Goal: Information Seeking & Learning: Learn about a topic

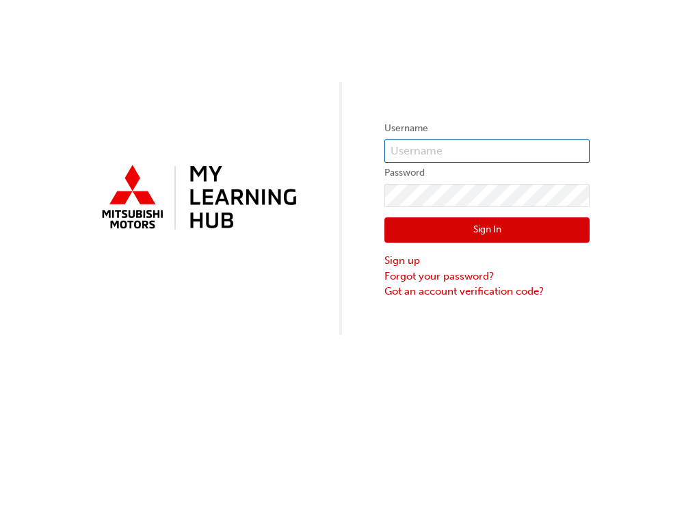
type input "0005980444"
click at [502, 227] on button "Sign In" at bounding box center [486, 230] width 205 height 26
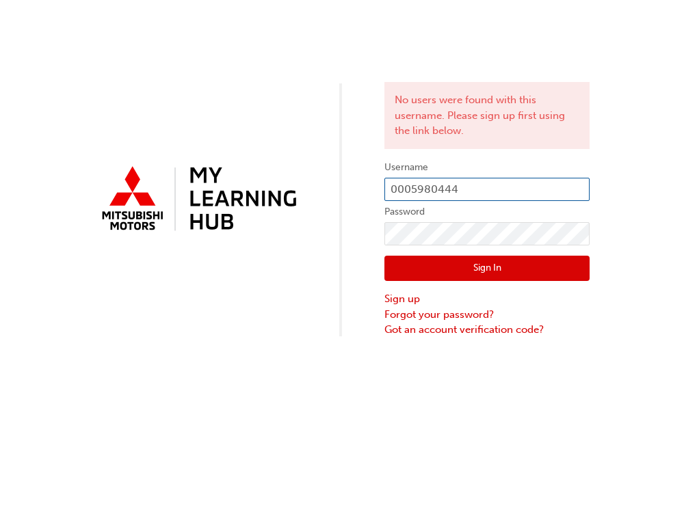
click at [490, 185] on input "0005980444" at bounding box center [486, 189] width 205 height 23
click at [444, 402] on div "No users were found with this username. Please sign up first using the link bel…" at bounding box center [342, 256] width 684 height 512
click at [397, 295] on link "Sign up" at bounding box center [486, 299] width 205 height 16
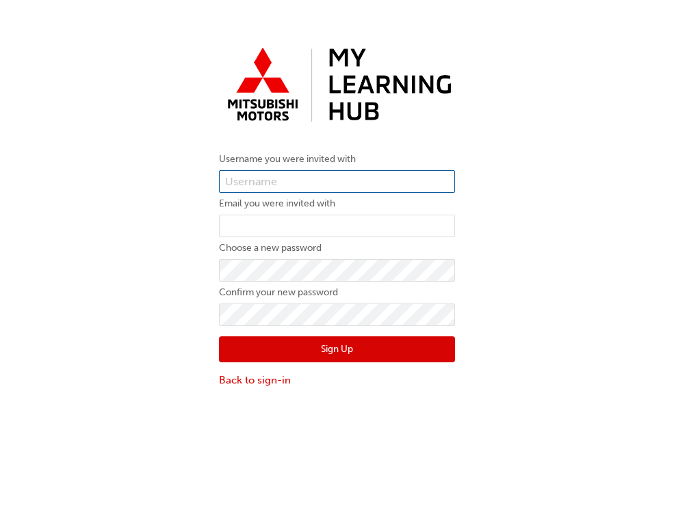
click at [256, 180] on input "text" at bounding box center [337, 181] width 236 height 23
type input "0005980444"
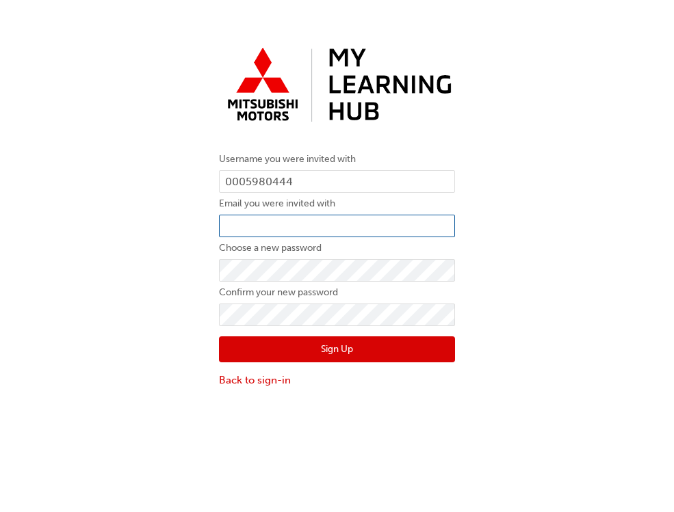
click at [275, 220] on input "email" at bounding box center [337, 226] width 236 height 23
type input "bradel@centralautogroup.com.au"
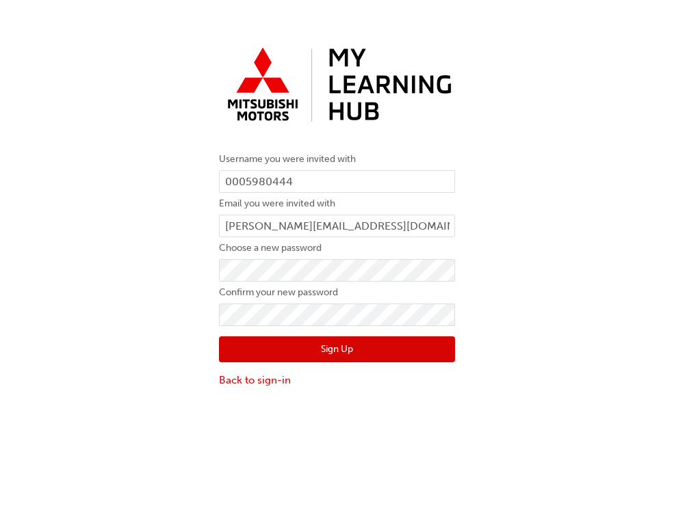
click at [265, 350] on button "Sign Up" at bounding box center [337, 350] width 236 height 26
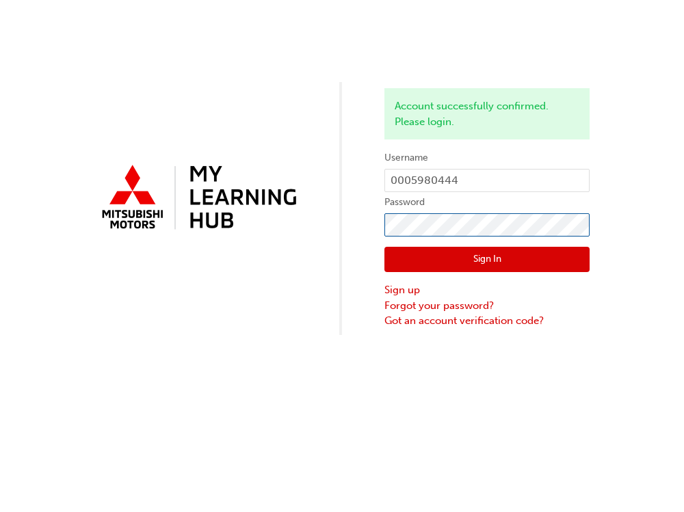
click at [316, 252] on div "Account successfully confirmed. Please login. Username 0005980444 Password Sign…" at bounding box center [342, 167] width 684 height 335
click at [438, 258] on button "Sign In" at bounding box center [486, 260] width 205 height 26
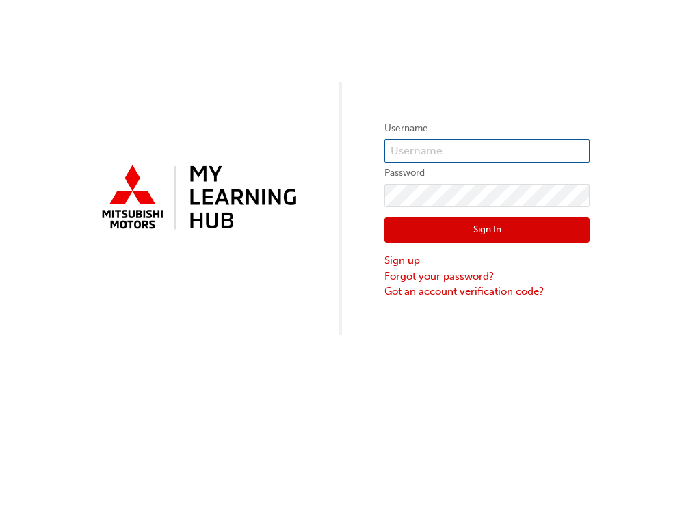
type input "0005980444"
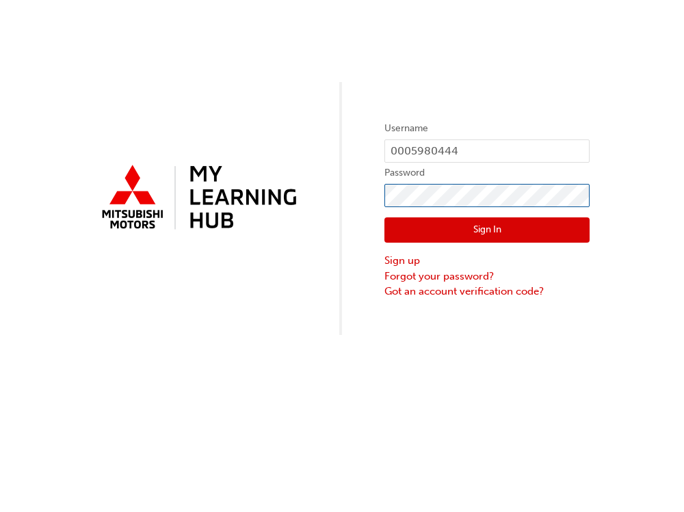
click at [354, 216] on div "Username 0005980444 Password Sign In Sign up Forgot your password? Got an accou…" at bounding box center [342, 167] width 684 height 335
click at [468, 343] on div "Username 0005980444 Password Sign In Sign up Forgot your password? Got an accou…" at bounding box center [342, 256] width 684 height 512
click at [468, 282] on link "Forgot your password?" at bounding box center [486, 277] width 205 height 16
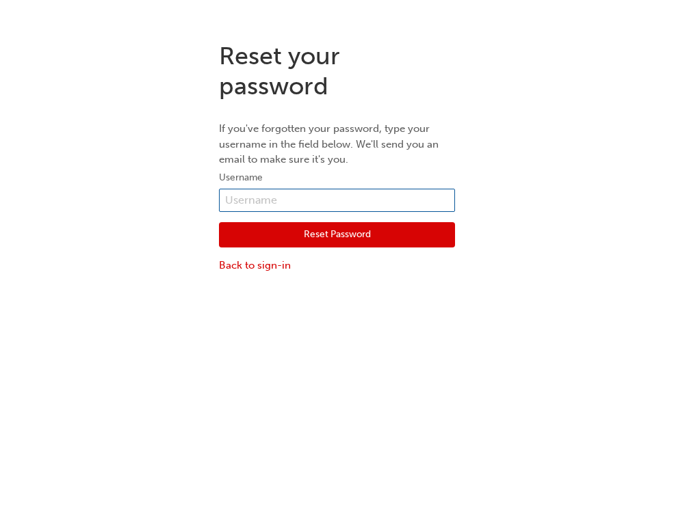
click at [264, 196] on input "text" at bounding box center [337, 200] width 236 height 23
type input "0005980444"
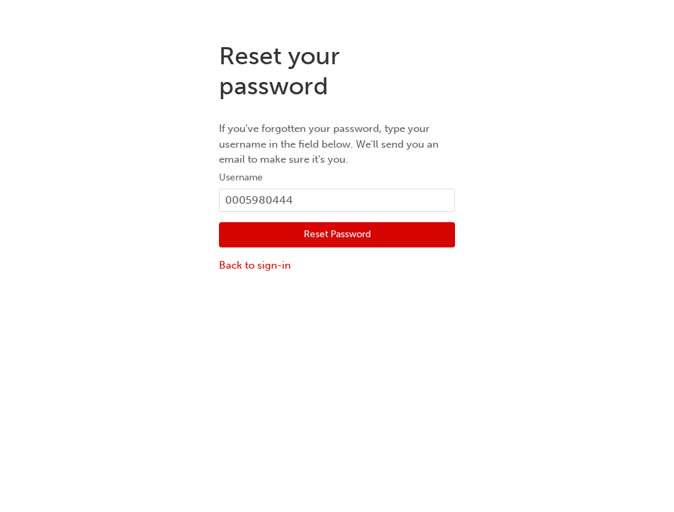
click at [331, 239] on button "Reset Password" at bounding box center [337, 235] width 236 height 26
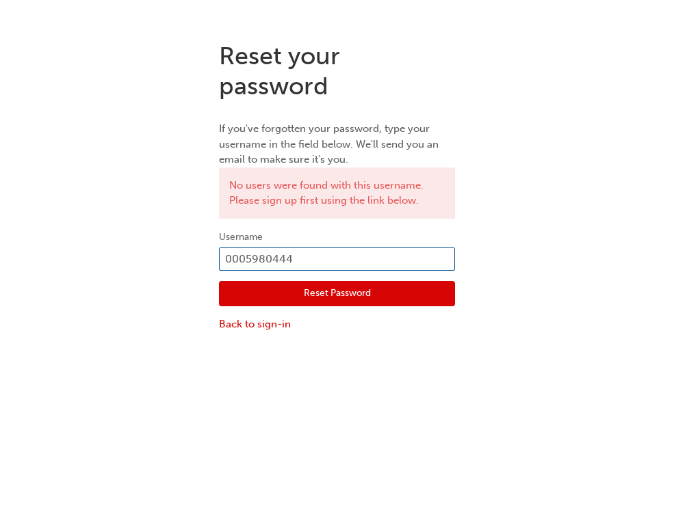
click at [228, 260] on input "0005980444" at bounding box center [337, 259] width 236 height 23
click at [394, 262] on input "0005980444" at bounding box center [337, 259] width 236 height 23
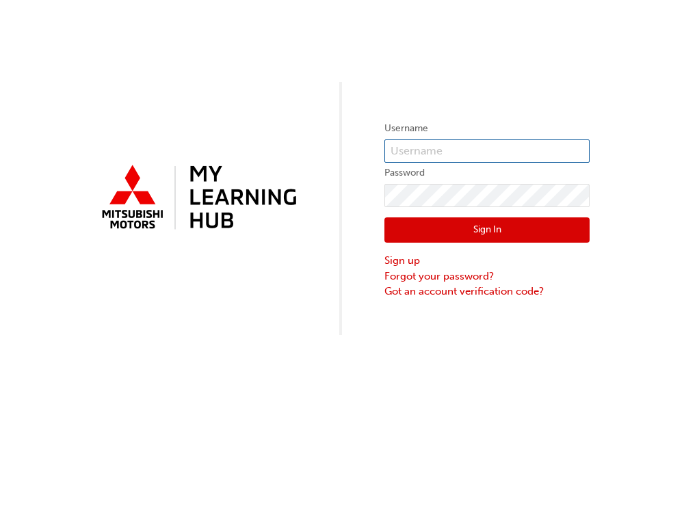
type input "0005980444"
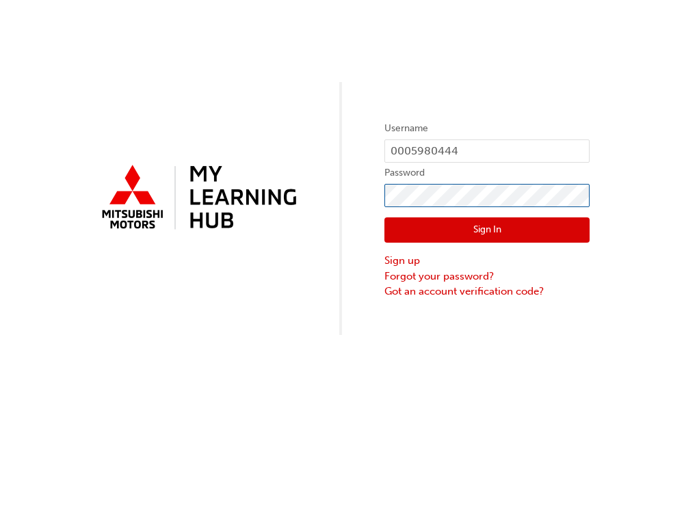
click at [375, 214] on div "Username 0005980444 Password Sign In Sign up Forgot your password? Got an accou…" at bounding box center [342, 167] width 684 height 335
click at [401, 222] on button "Sign In" at bounding box center [486, 230] width 205 height 26
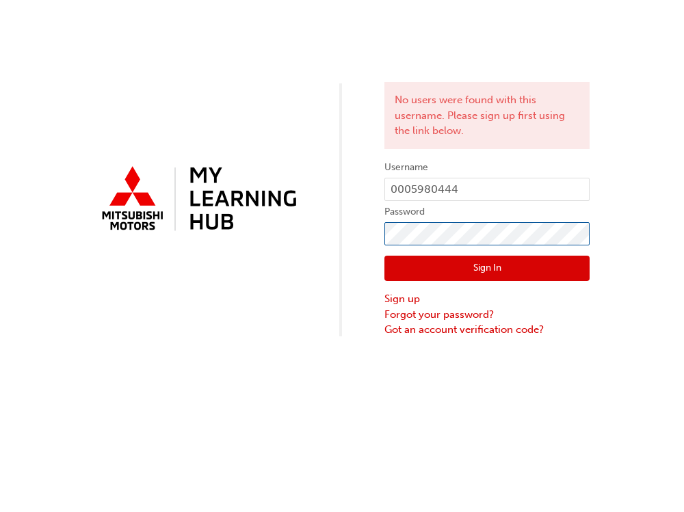
click at [311, 275] on div "No users were found with this username. Please sign up first using the link bel…" at bounding box center [342, 169] width 684 height 338
click at [410, 274] on button "Sign In" at bounding box center [486, 269] width 205 height 26
click at [363, 246] on div "No users were found with this username. Please sign up first using the link bel…" at bounding box center [342, 169] width 684 height 338
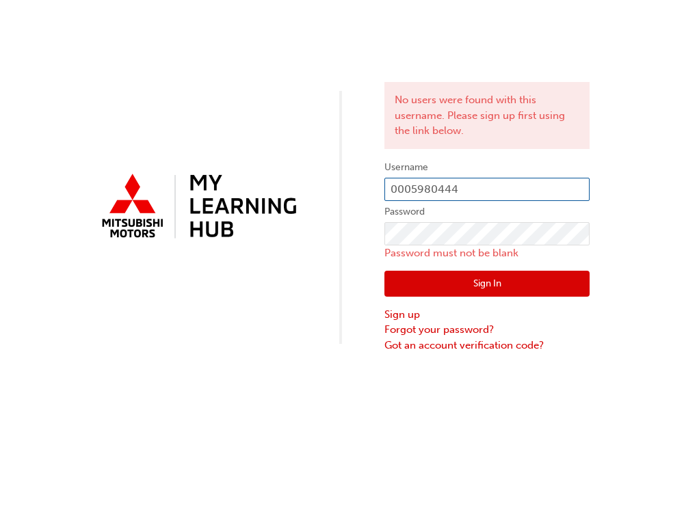
click at [468, 189] on input "0005980444" at bounding box center [486, 189] width 205 height 23
drag, startPoint x: 468, startPoint y: 189, endPoint x: 382, endPoint y: 206, distance: 87.7
click at [382, 206] on div "No users were found with this username. Please sign up first using the link bel…" at bounding box center [342, 176] width 684 height 353
type input "0005980444"
click at [345, 300] on div "No users were found with this username. Please sign up first using the link bel…" at bounding box center [342, 176] width 684 height 353
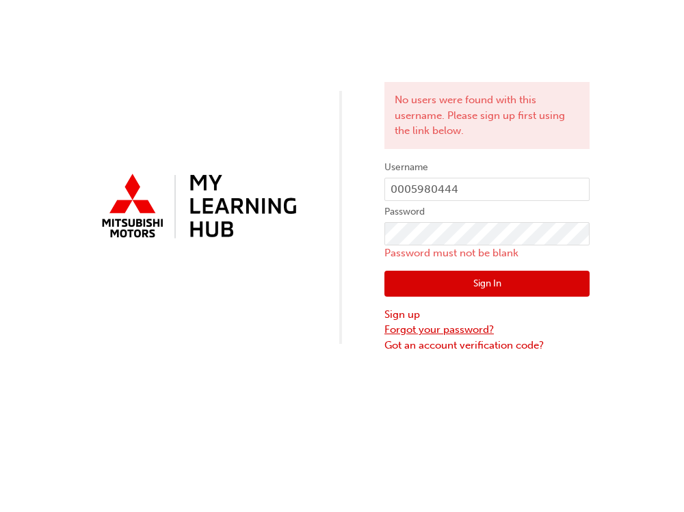
click at [434, 328] on link "Forgot your password?" at bounding box center [486, 330] width 205 height 16
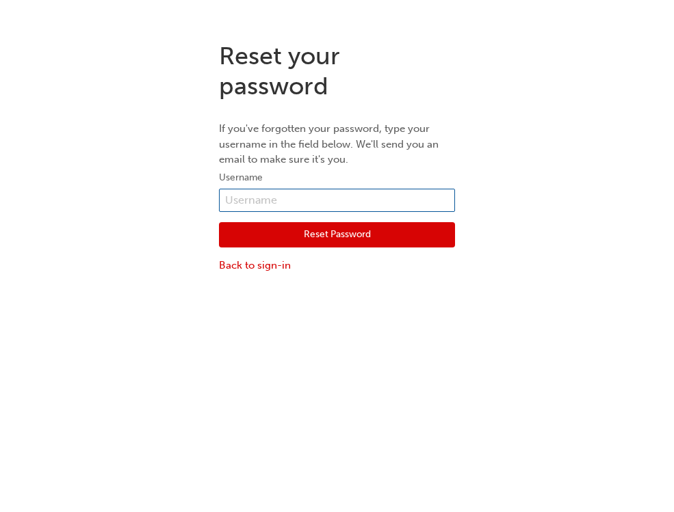
click at [252, 205] on input "text" at bounding box center [337, 200] width 236 height 23
type input "b"
type input "0005980444"
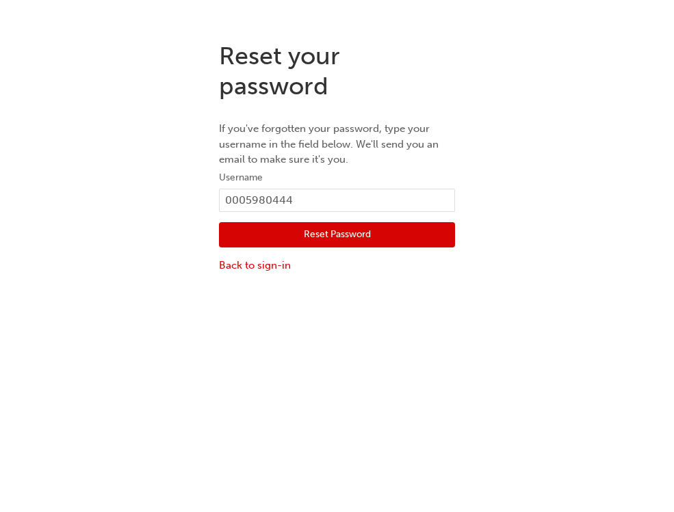
click at [278, 230] on button "Reset Password" at bounding box center [337, 235] width 236 height 26
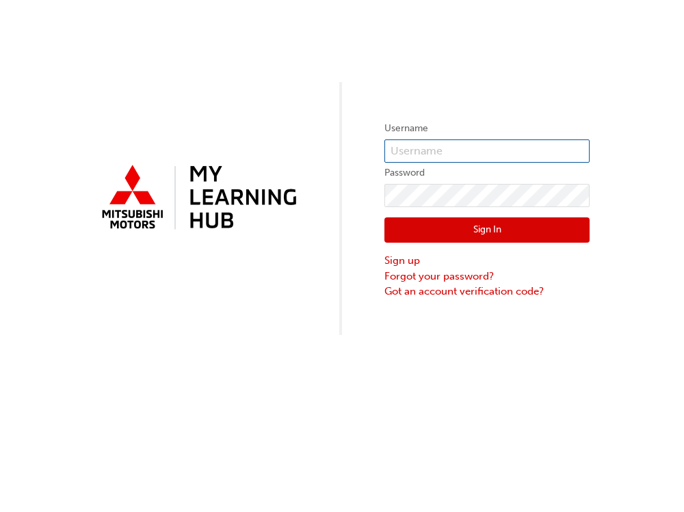
type input "0005980444"
click at [531, 233] on button "Sign In" at bounding box center [486, 230] width 205 height 26
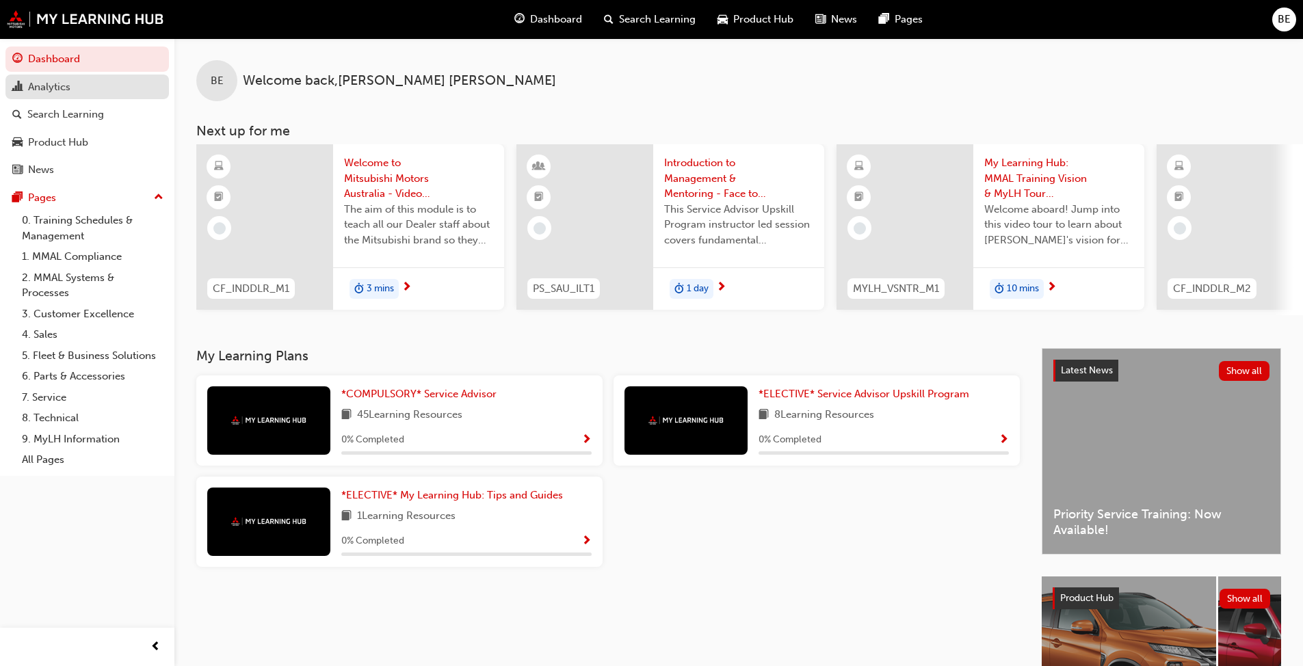
click at [21, 82] on span "chart-icon" at bounding box center [17, 87] width 10 height 12
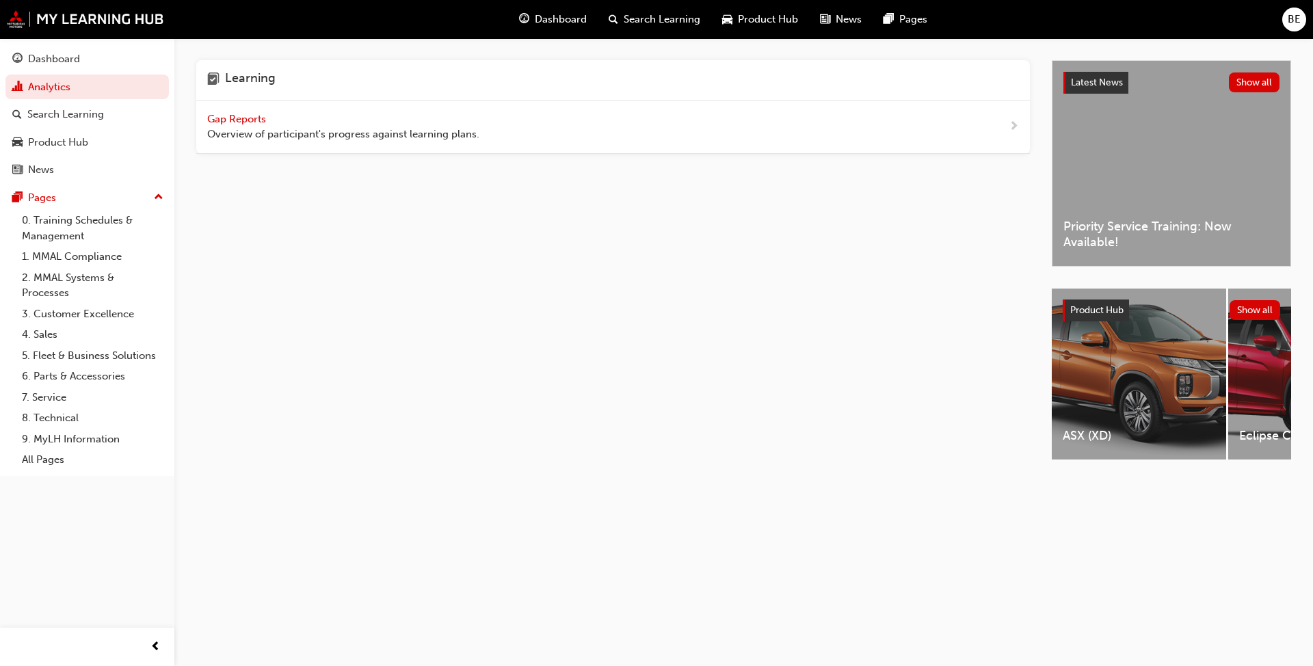
click at [235, 118] on span "Gap Reports" at bounding box center [238, 119] width 62 height 12
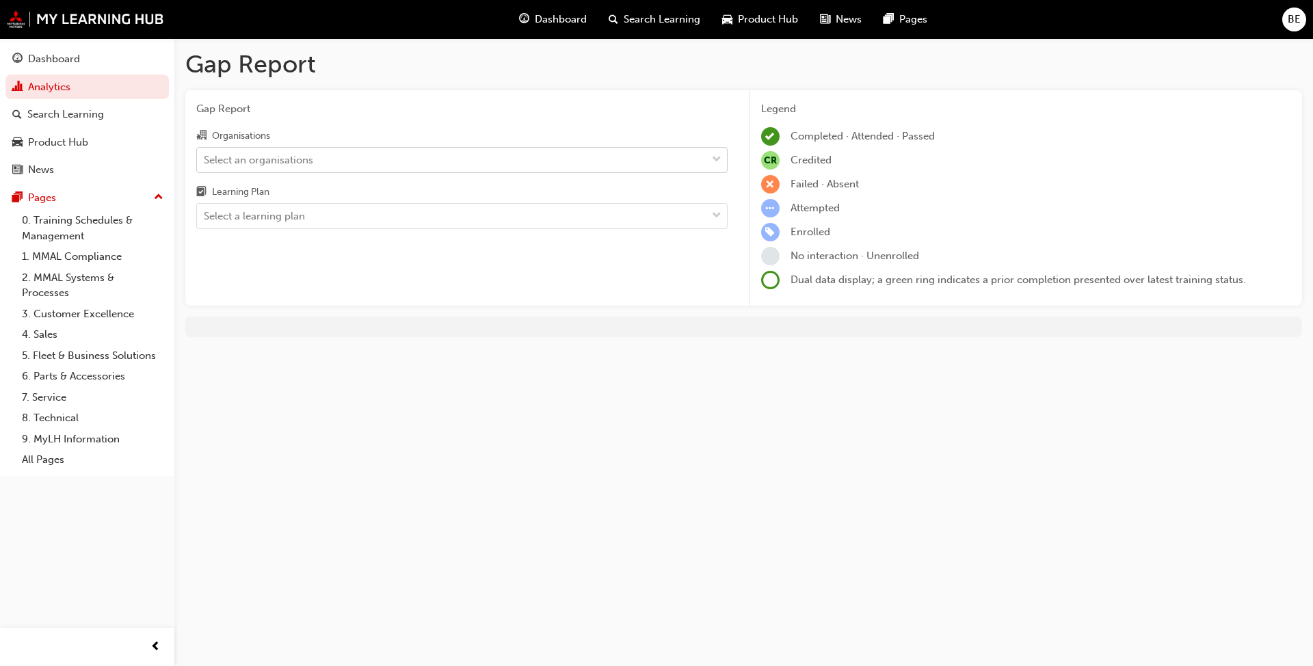
click at [683, 159] on span "down-icon" at bounding box center [717, 160] width 10 height 18
click at [205, 159] on input "Organisations Select an organisations" at bounding box center [204, 159] width 1 height 12
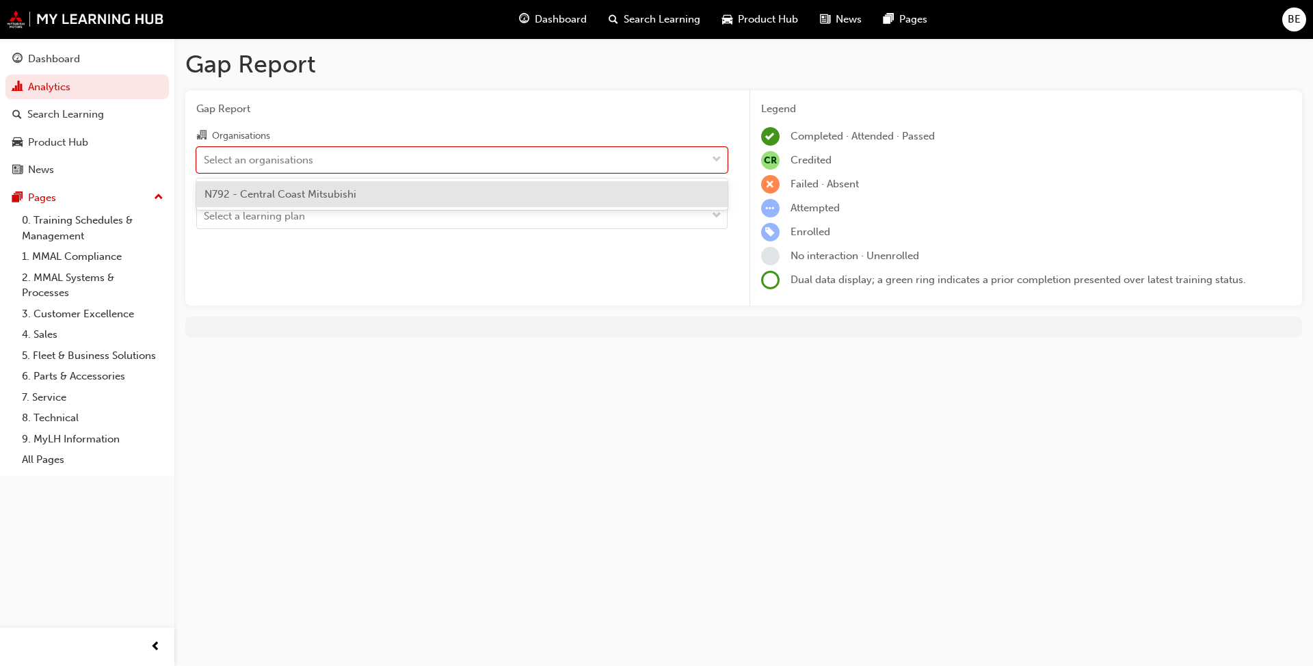
click at [250, 193] on span "N792 - Central Coast Mitsubishi" at bounding box center [281, 194] width 152 height 12
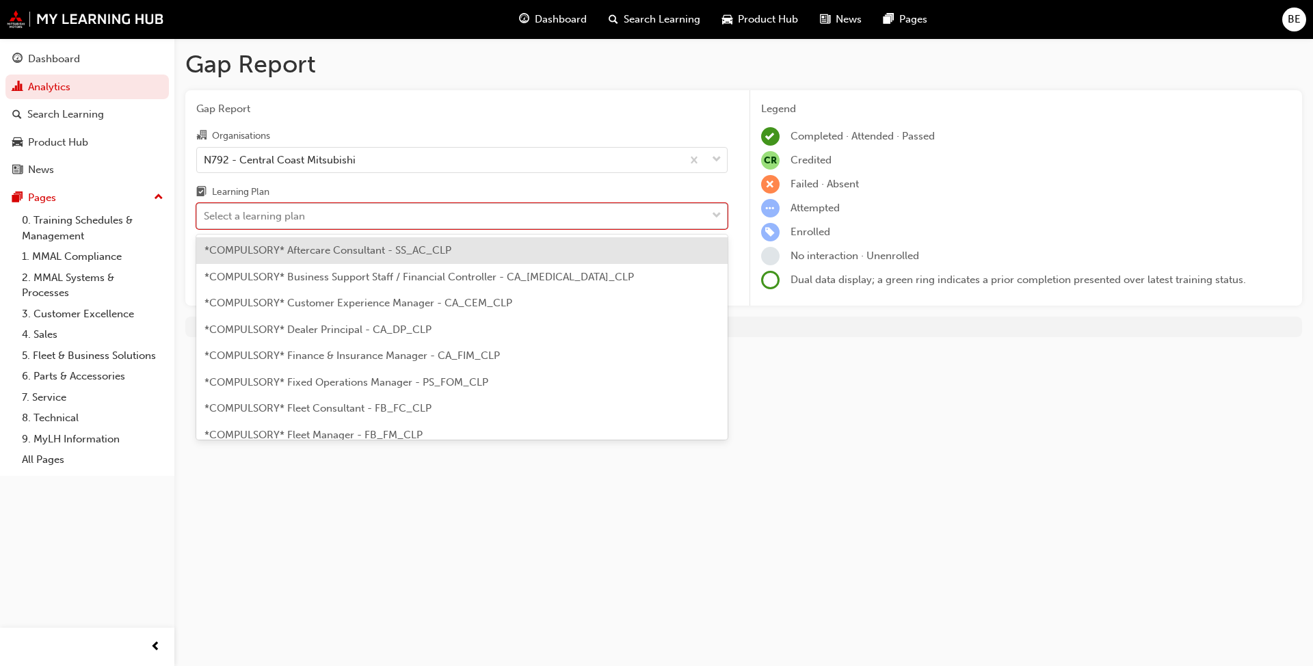
click at [683, 211] on span "down-icon" at bounding box center [717, 216] width 10 height 18
click at [205, 211] on input "Learning Plan option *COMPULSORY* Aftercare Consultant - SS_AC_CLP focused, 1 o…" at bounding box center [204, 216] width 1 height 12
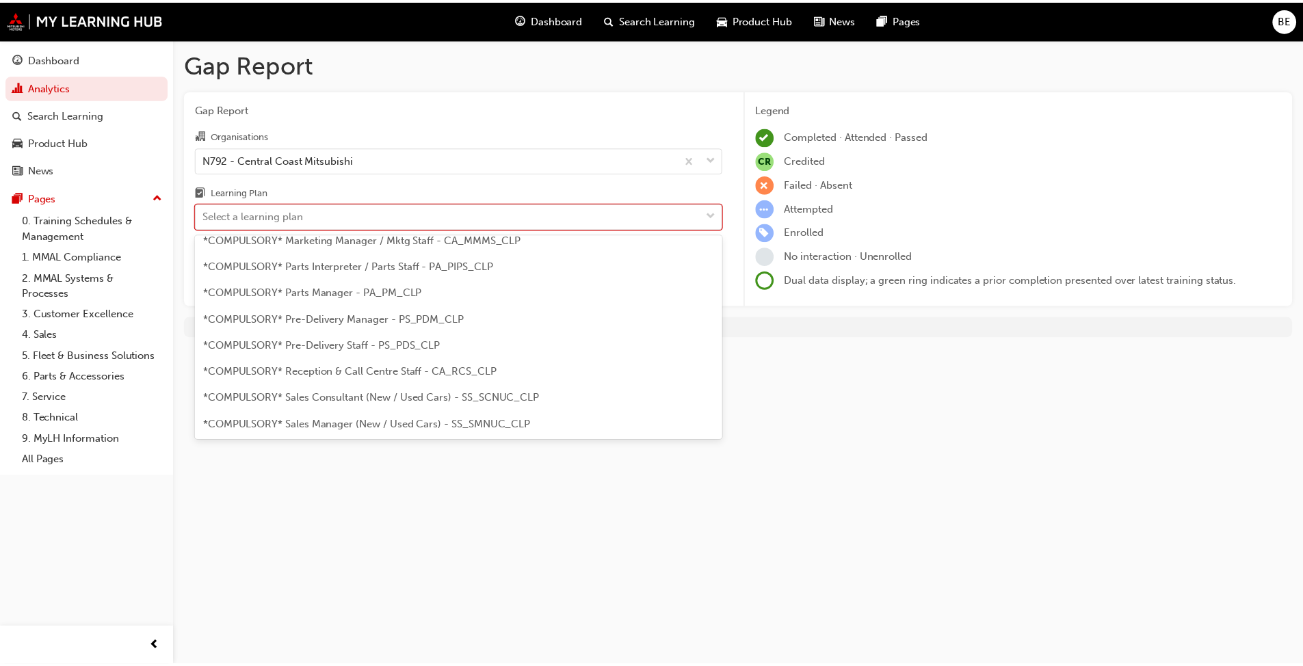
scroll to position [342, 0]
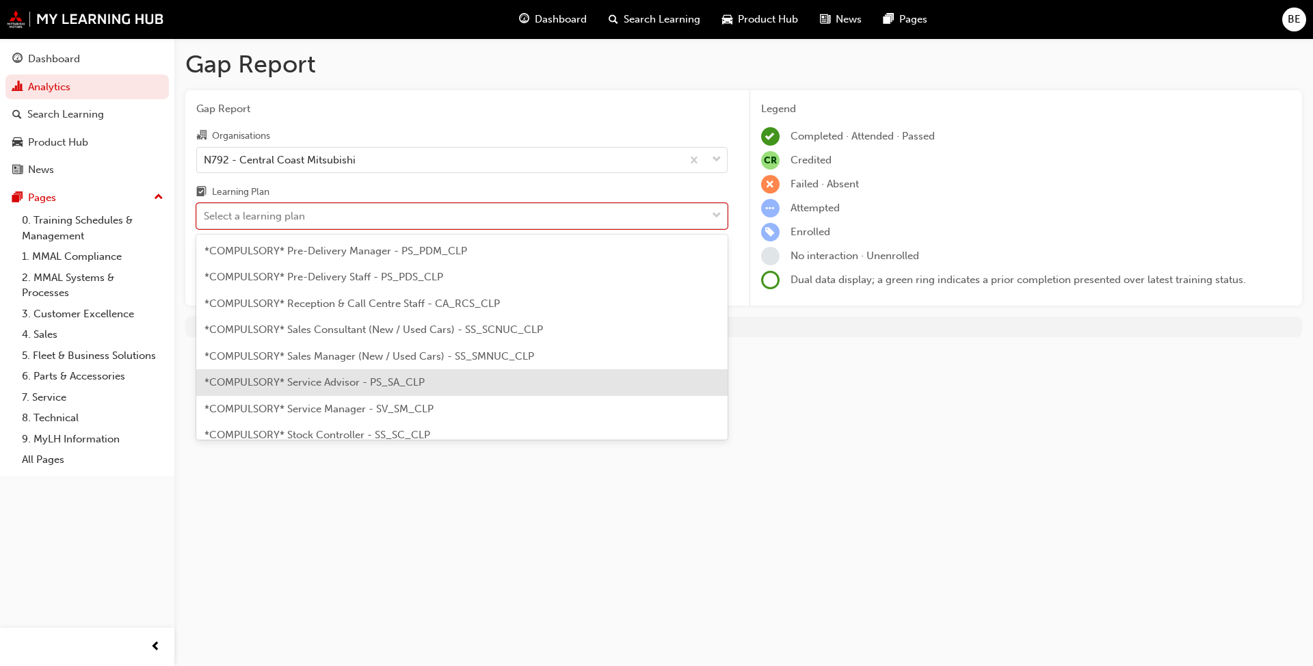
click at [386, 378] on span "*COMPULSORY* Service Advisor - PS_SA_CLP" at bounding box center [315, 382] width 220 height 12
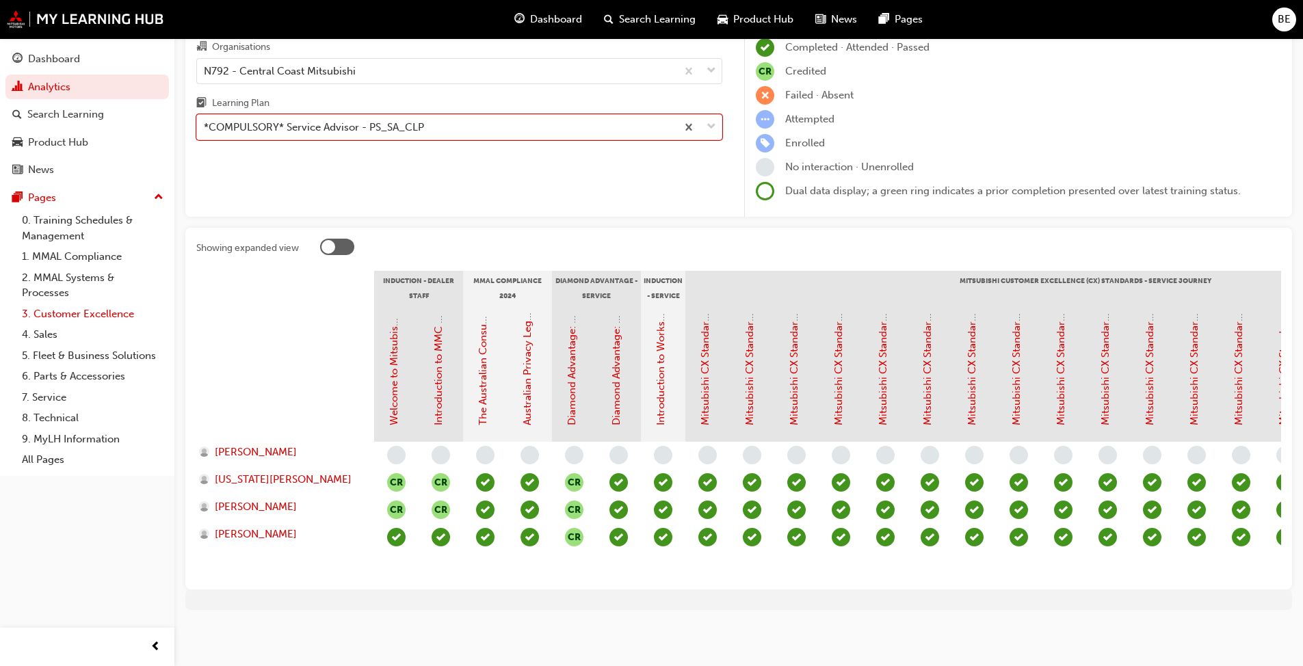
click at [79, 319] on link "3. Customer Excellence" at bounding box center [92, 314] width 153 height 21
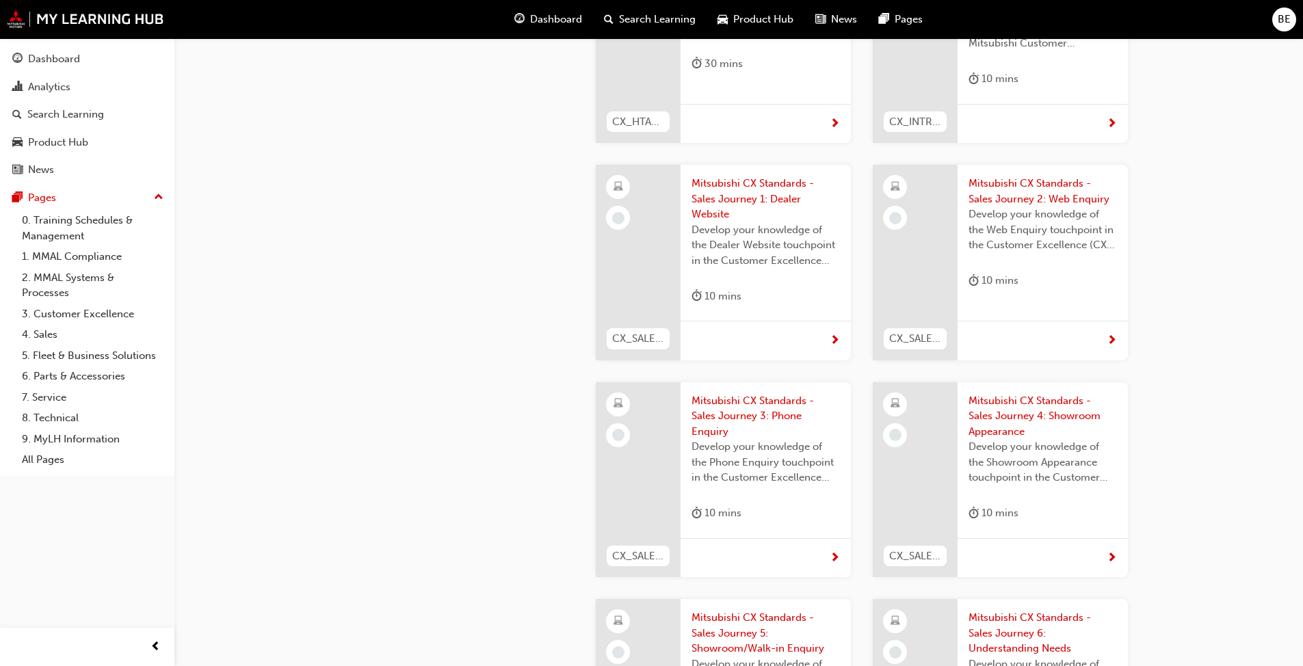
scroll to position [342, 0]
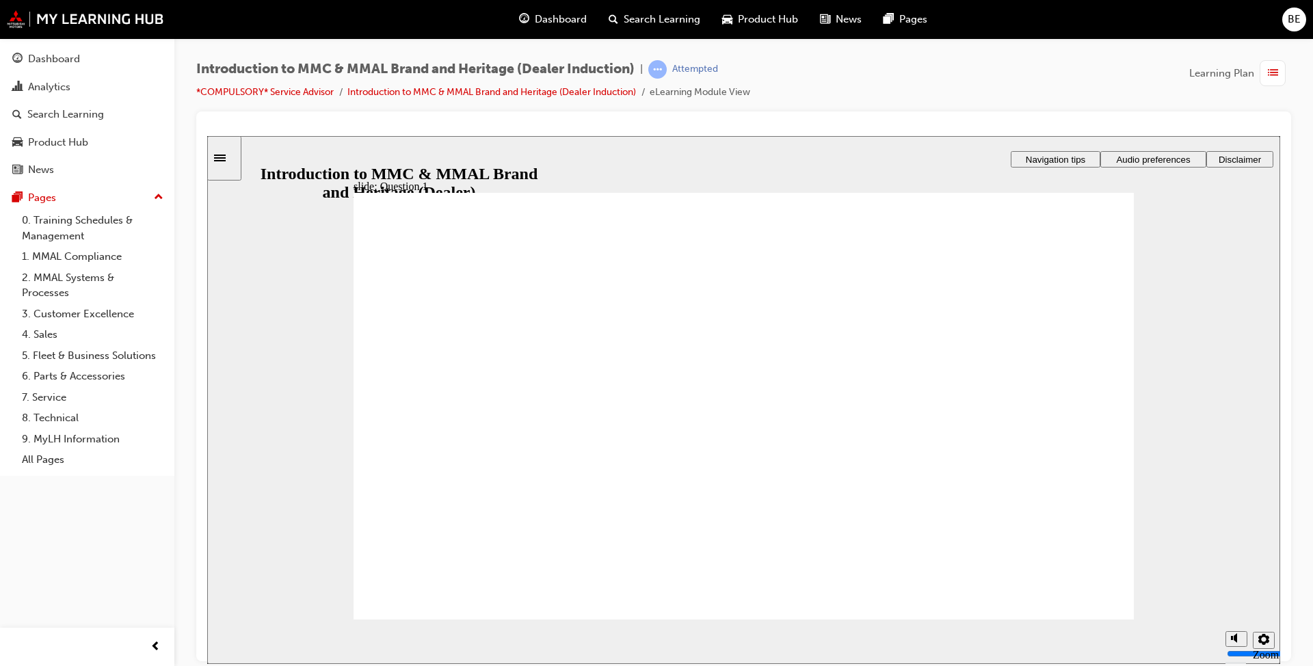
radio input "true"
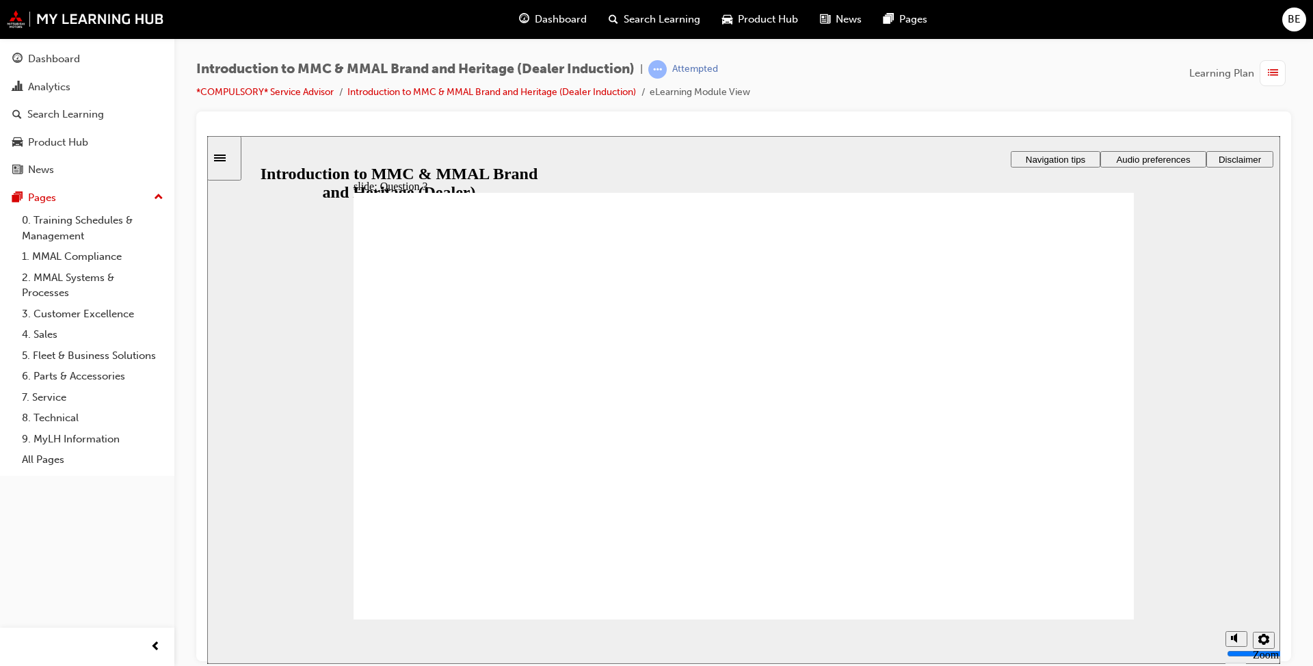
radio input "true"
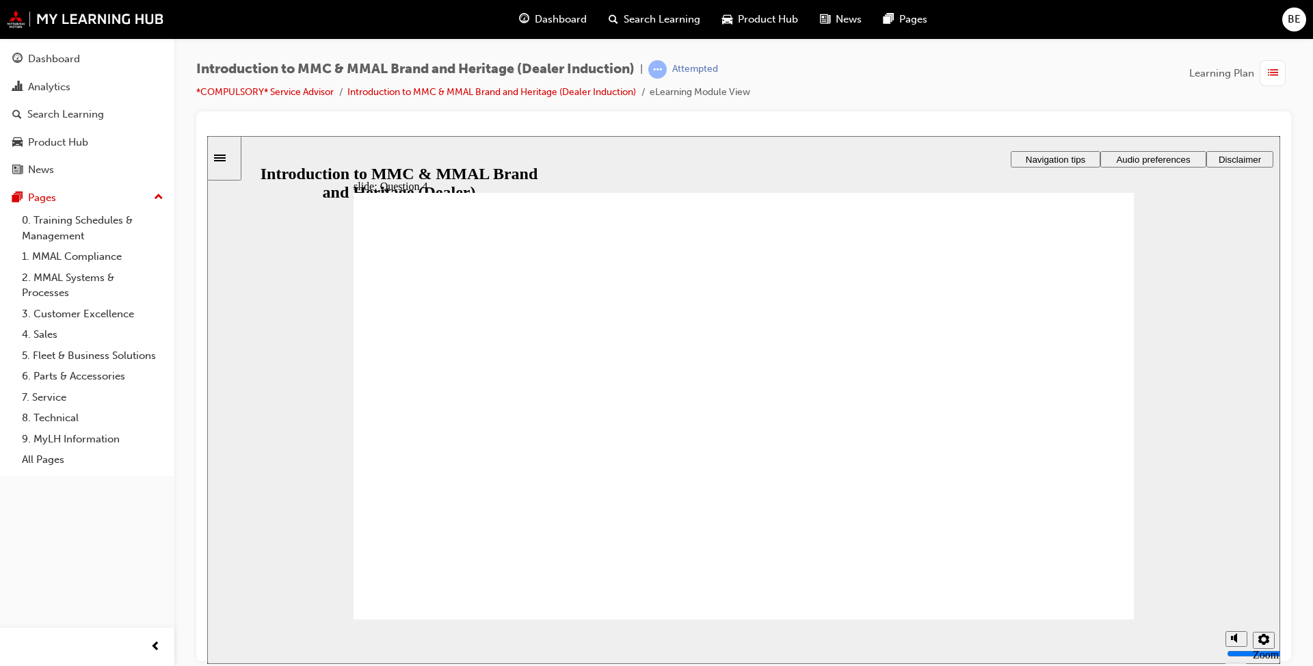
drag, startPoint x: 387, startPoint y: 504, endPoint x: 387, endPoint y: 465, distance: 39.0
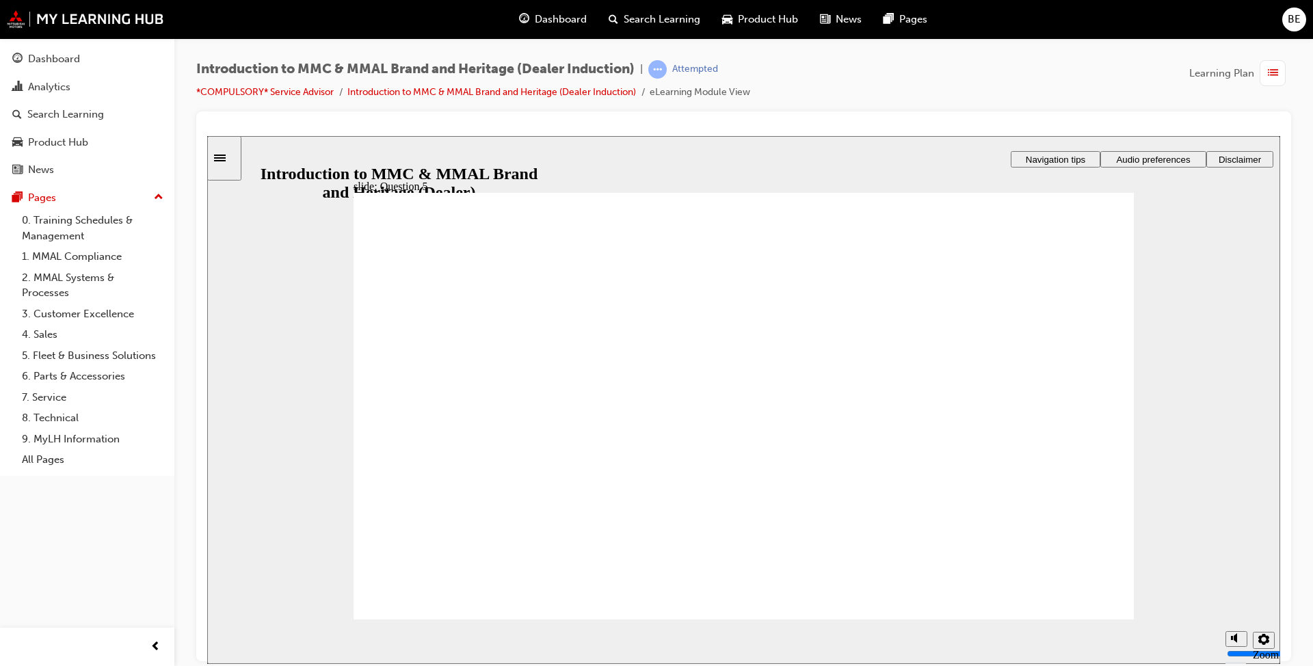
checkbox input "true"
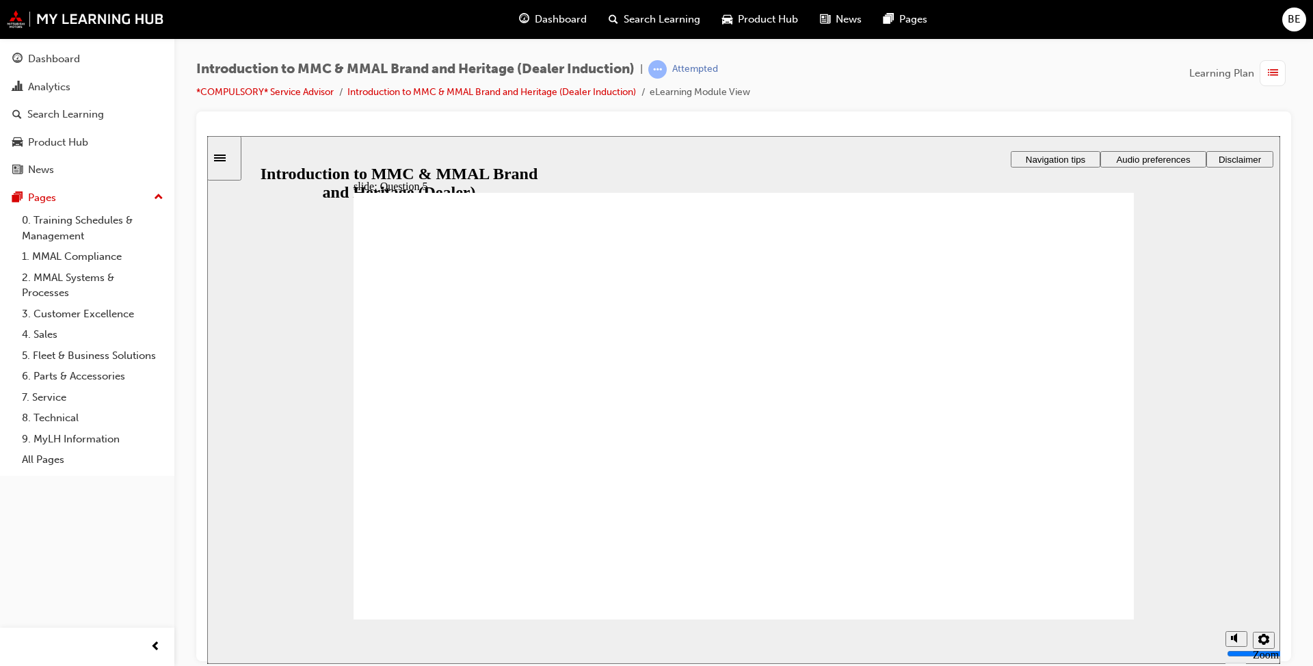
radio input "true"
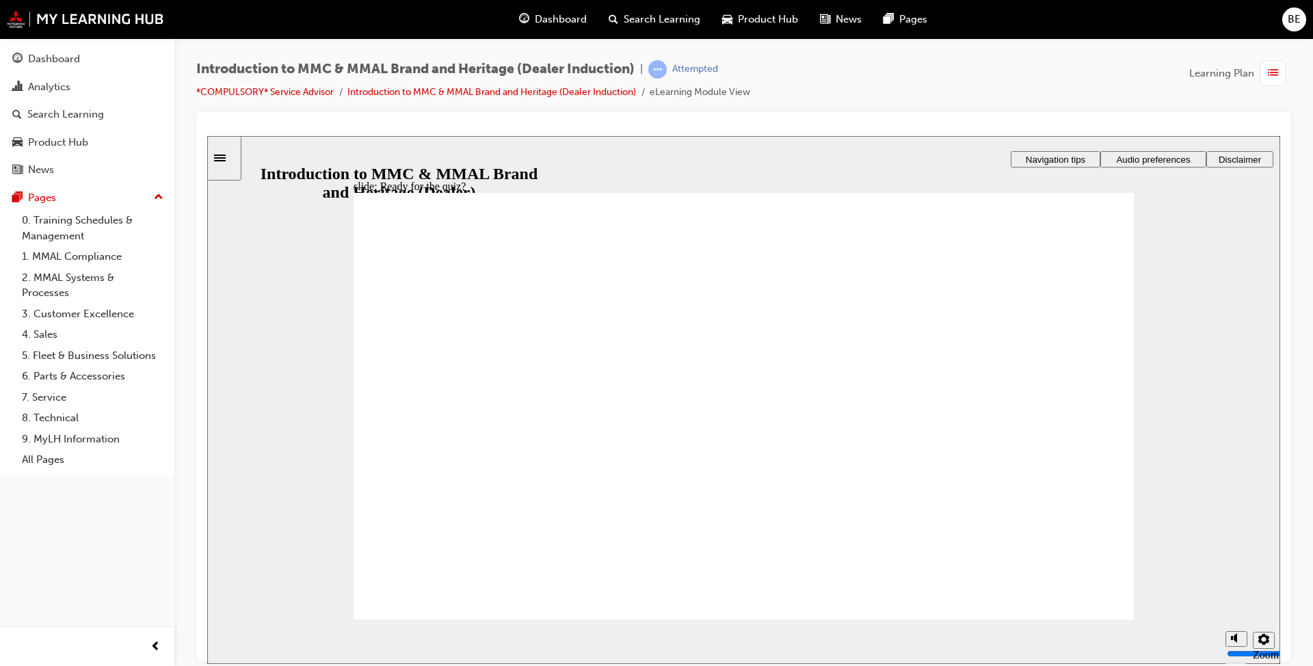
radio input "true"
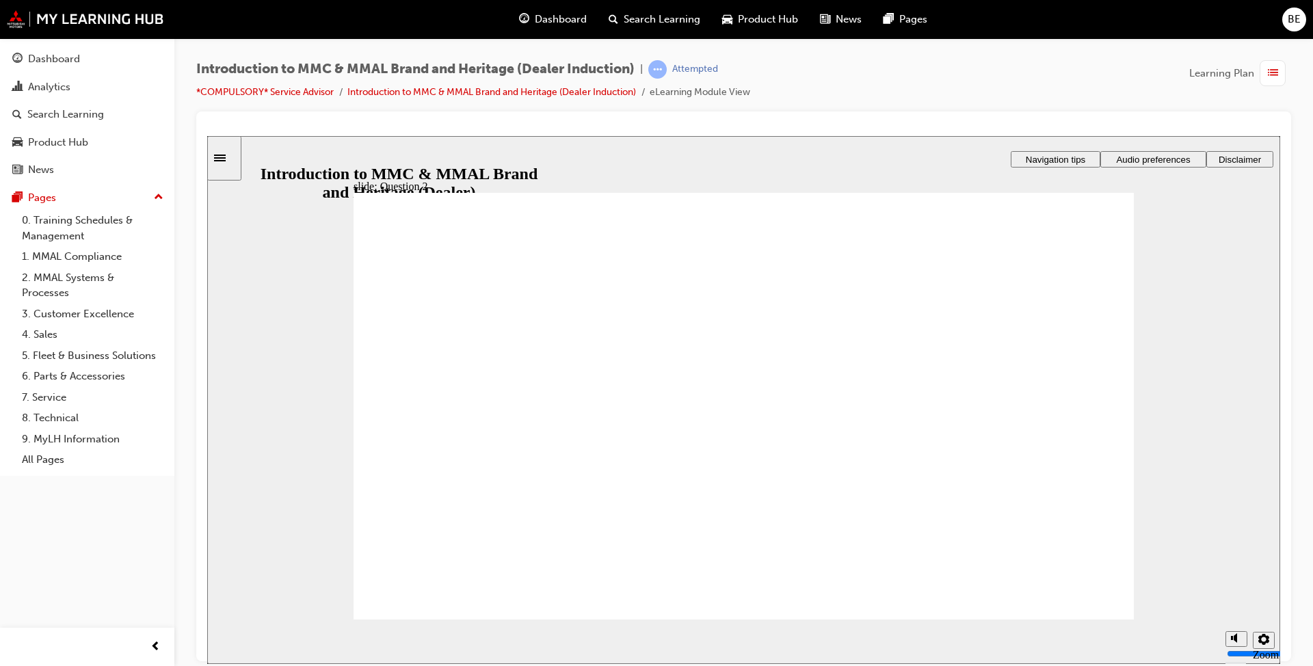
radio input "true"
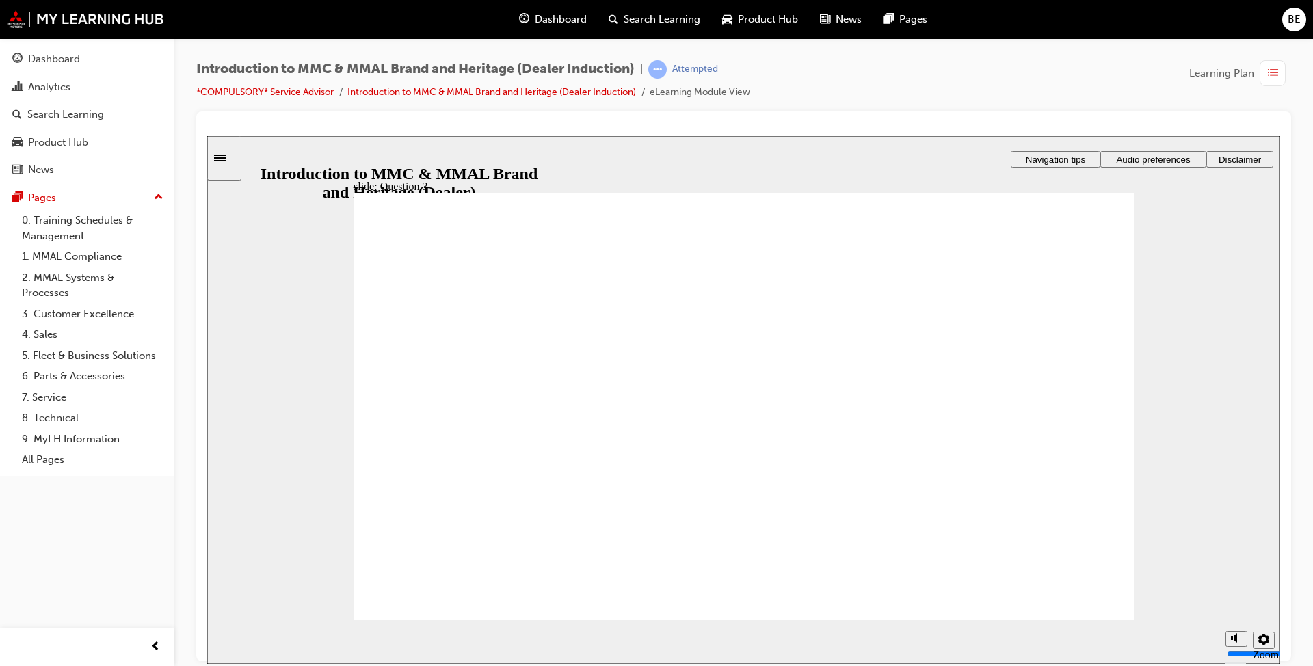
radio input "true"
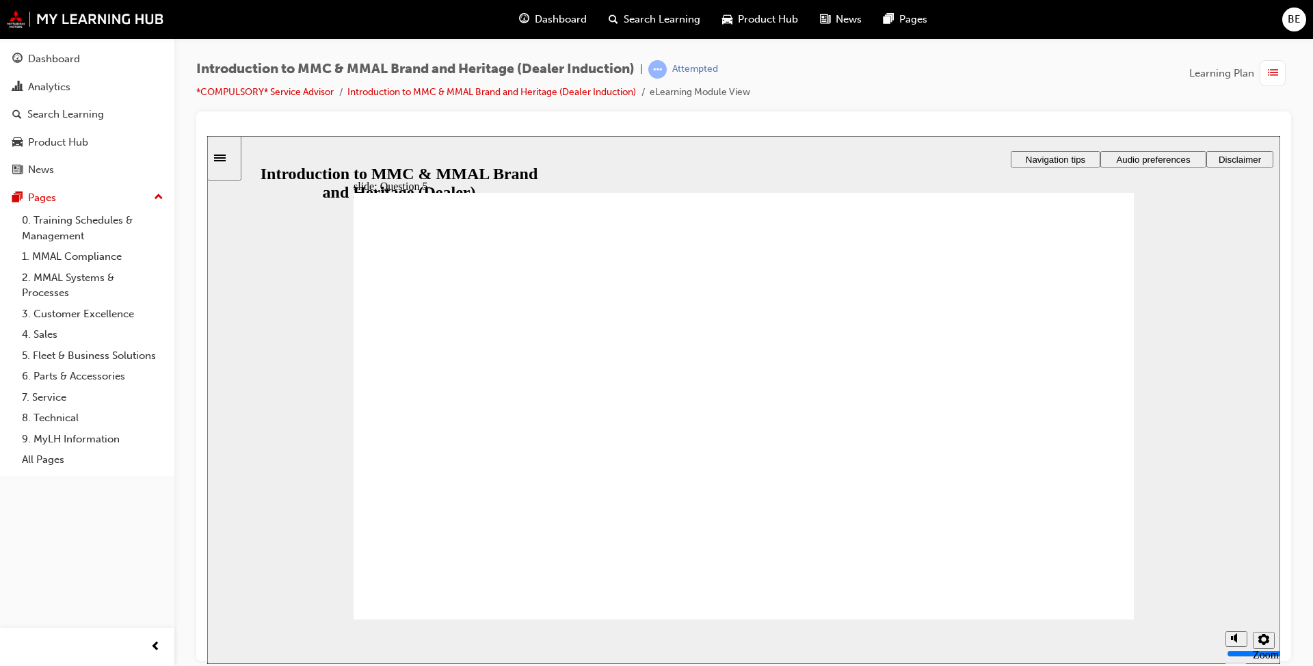
checkbox input "true"
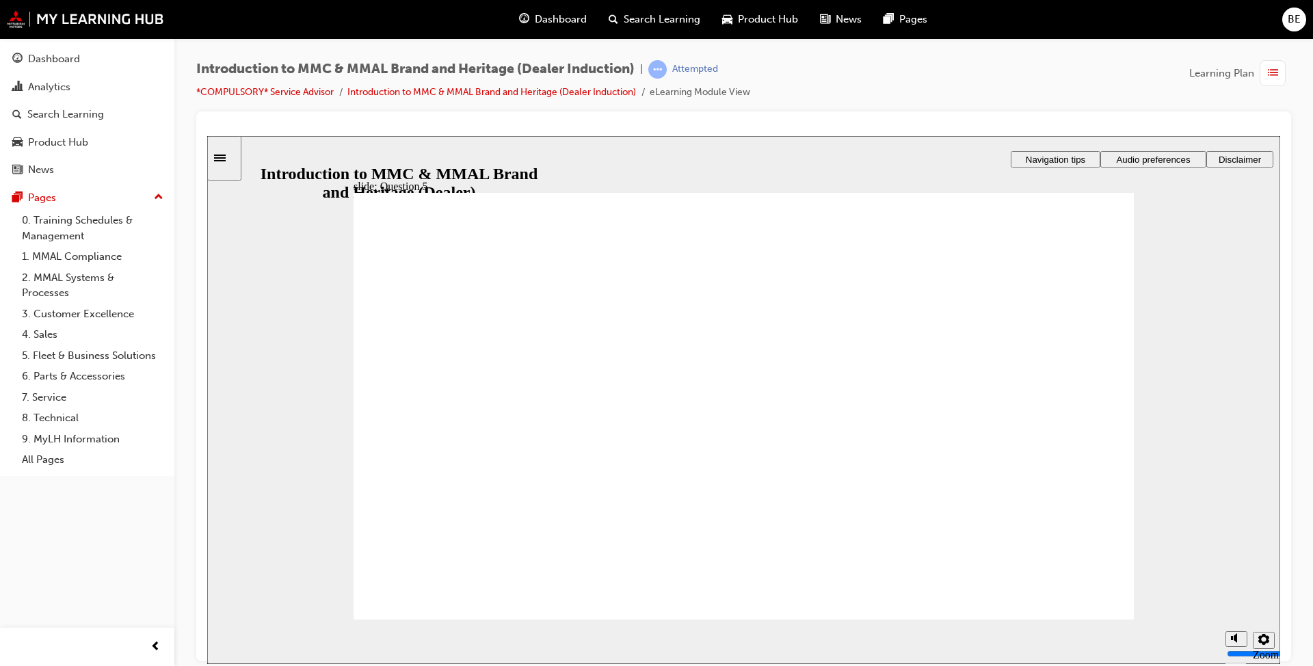
checkbox input "true"
radio input "true"
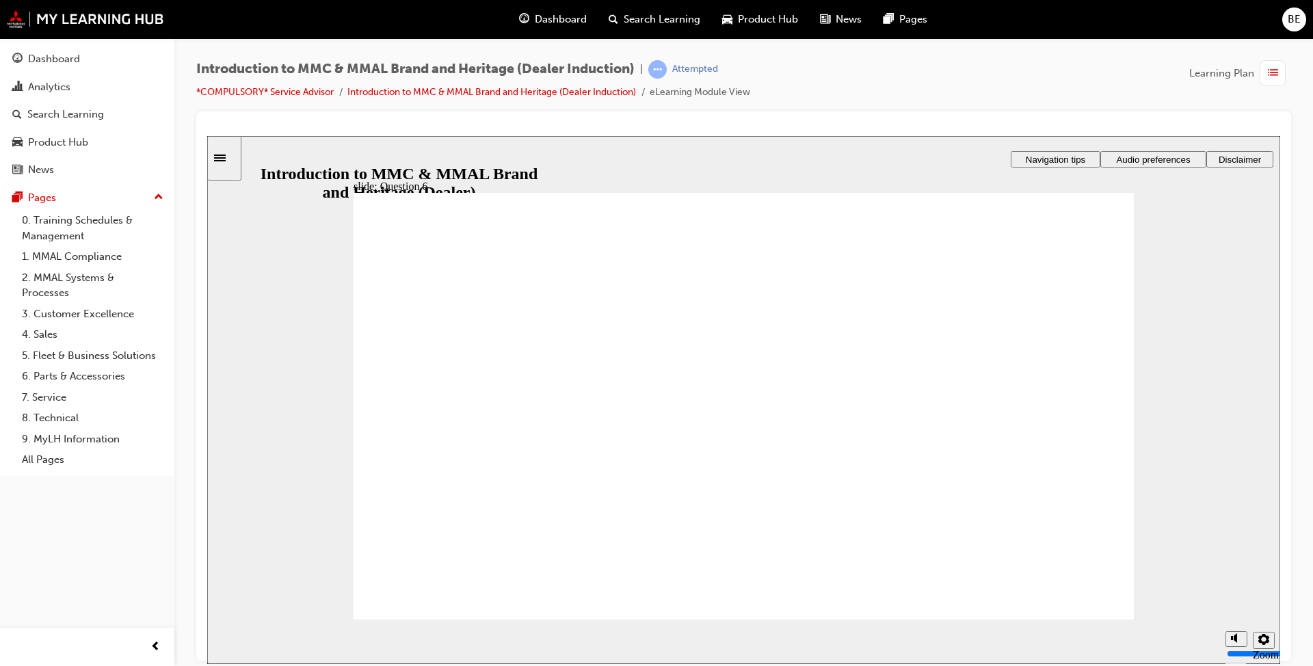
radio input "true"
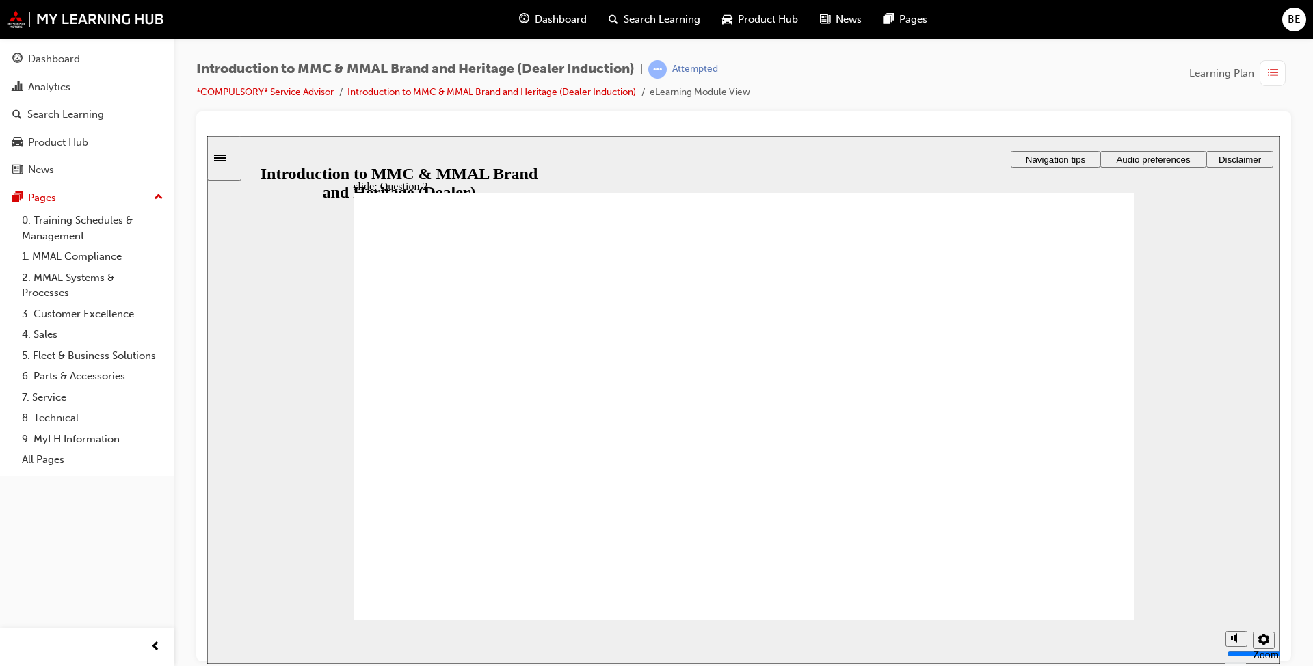
radio input "true"
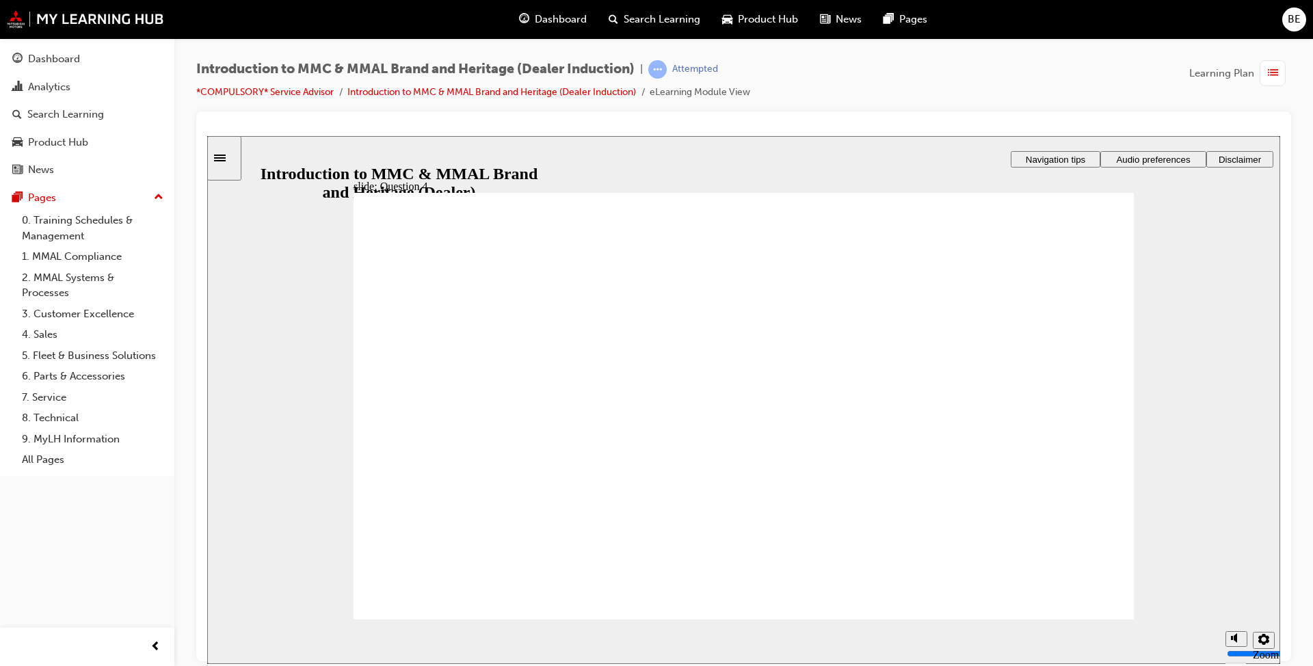
checkbox input "true"
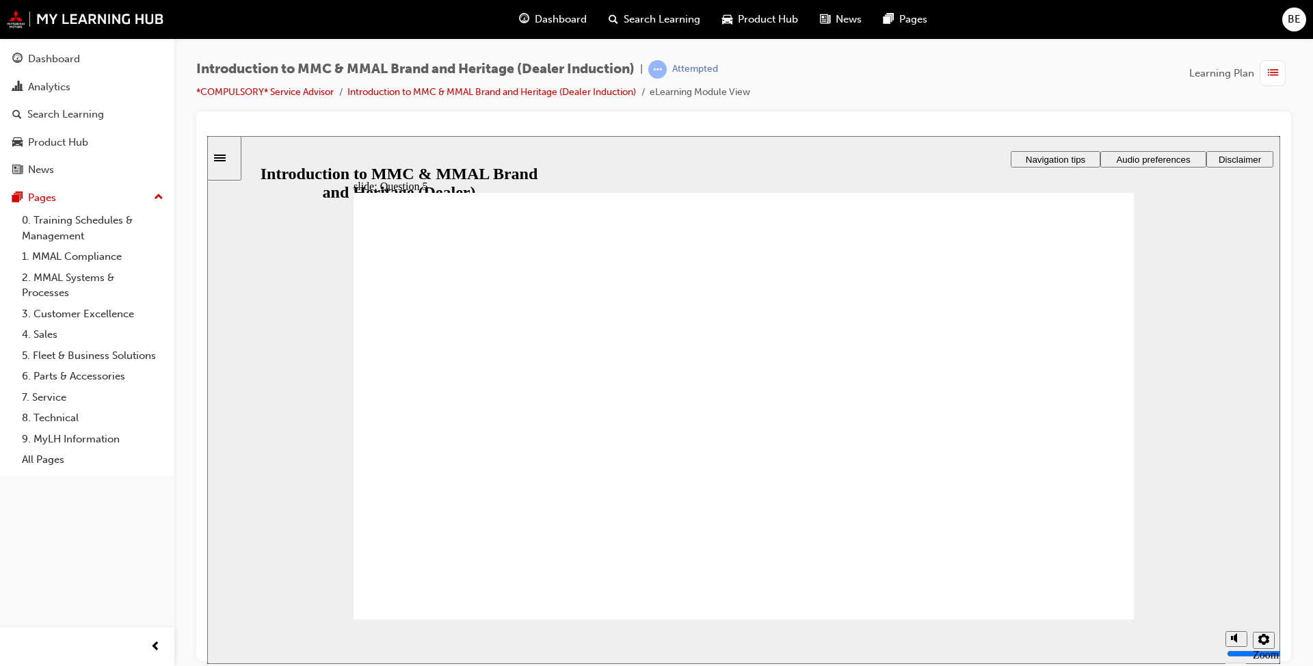
checkbox input "true"
radio input "true"
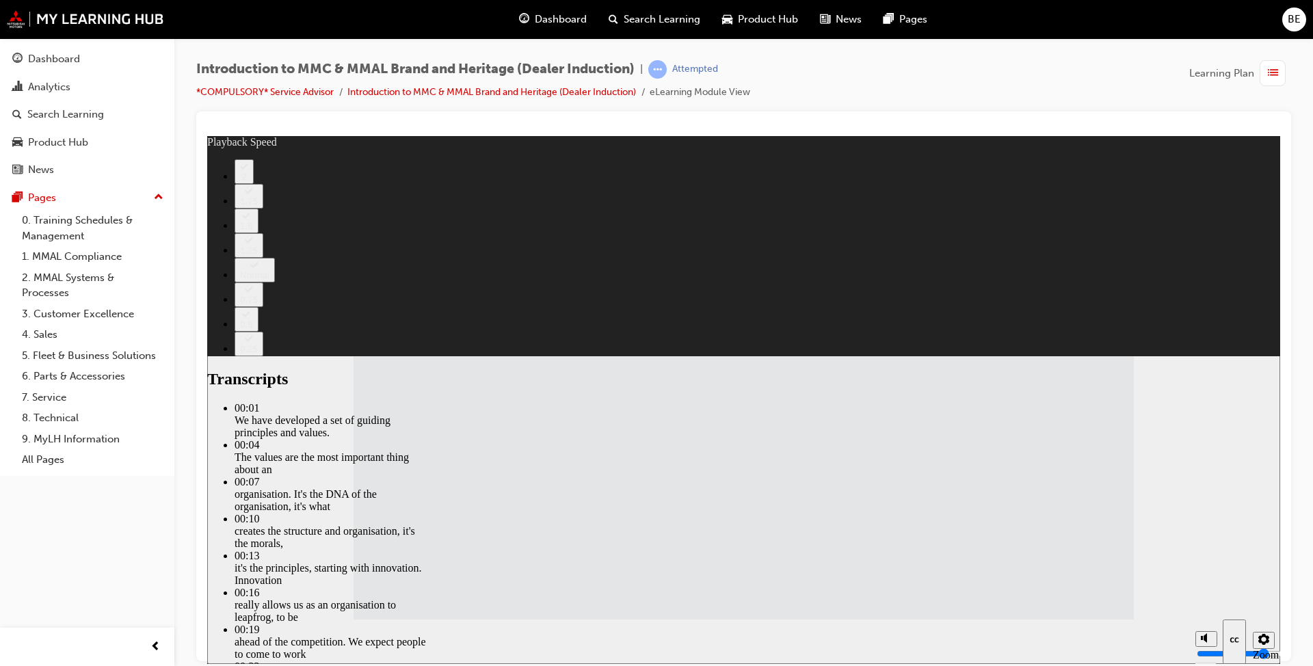
click at [1181, 287] on div "slide: MMAL Values: Video Developer: Please read notes on this slide before you…" at bounding box center [743, 399] width 1073 height 528
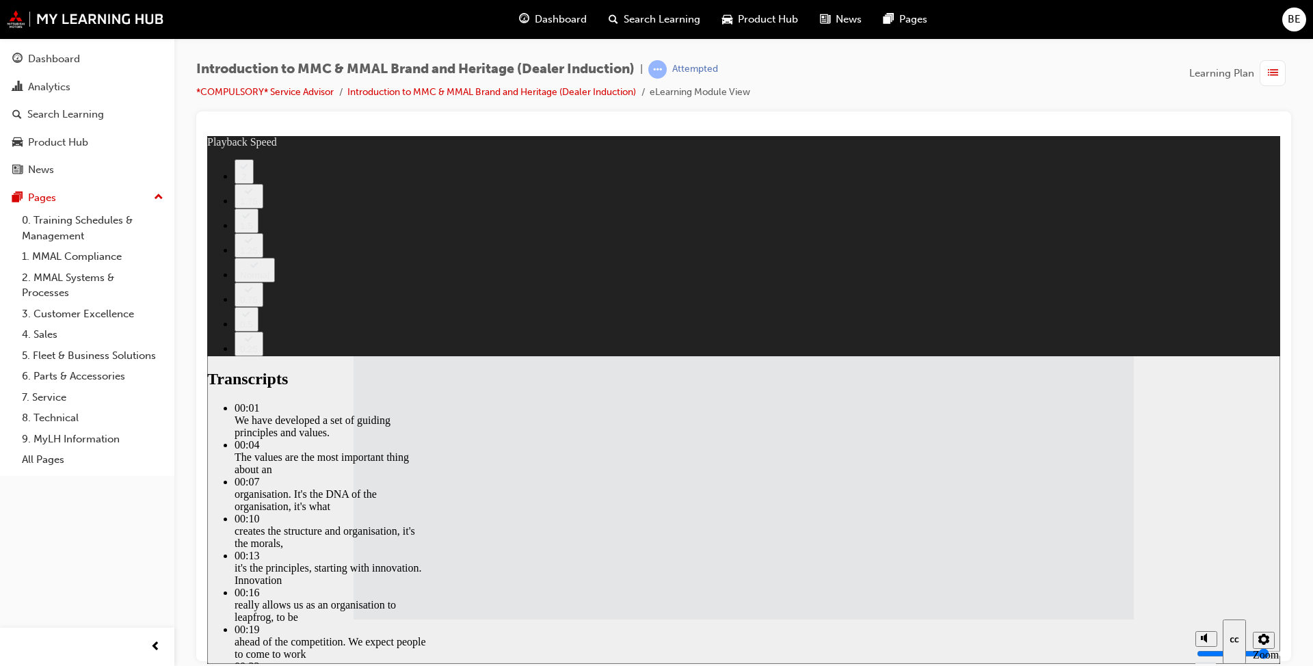
type input "117"
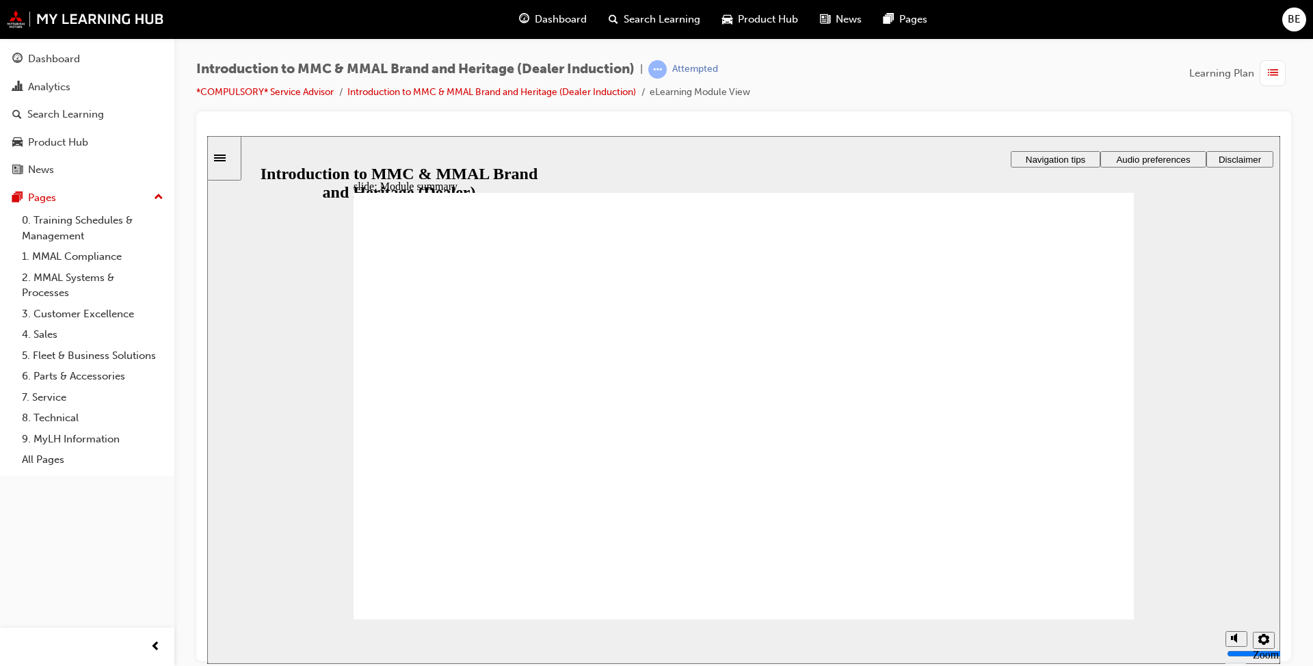
radio input "true"
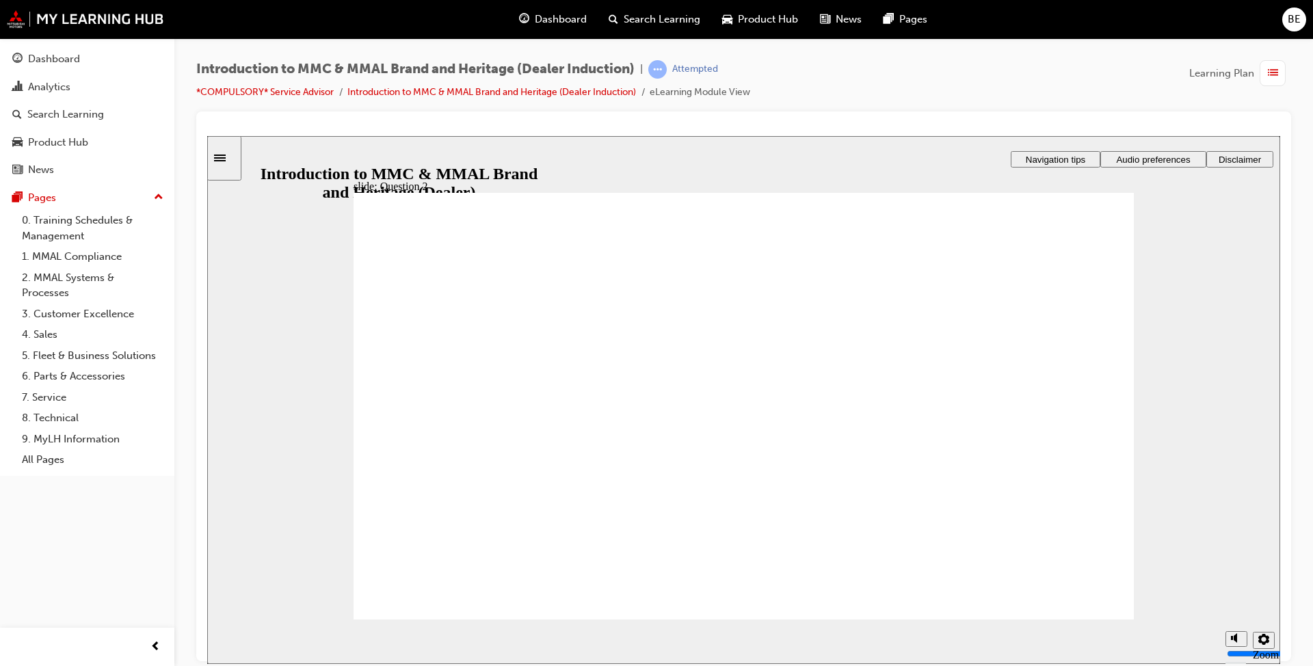
radio input "true"
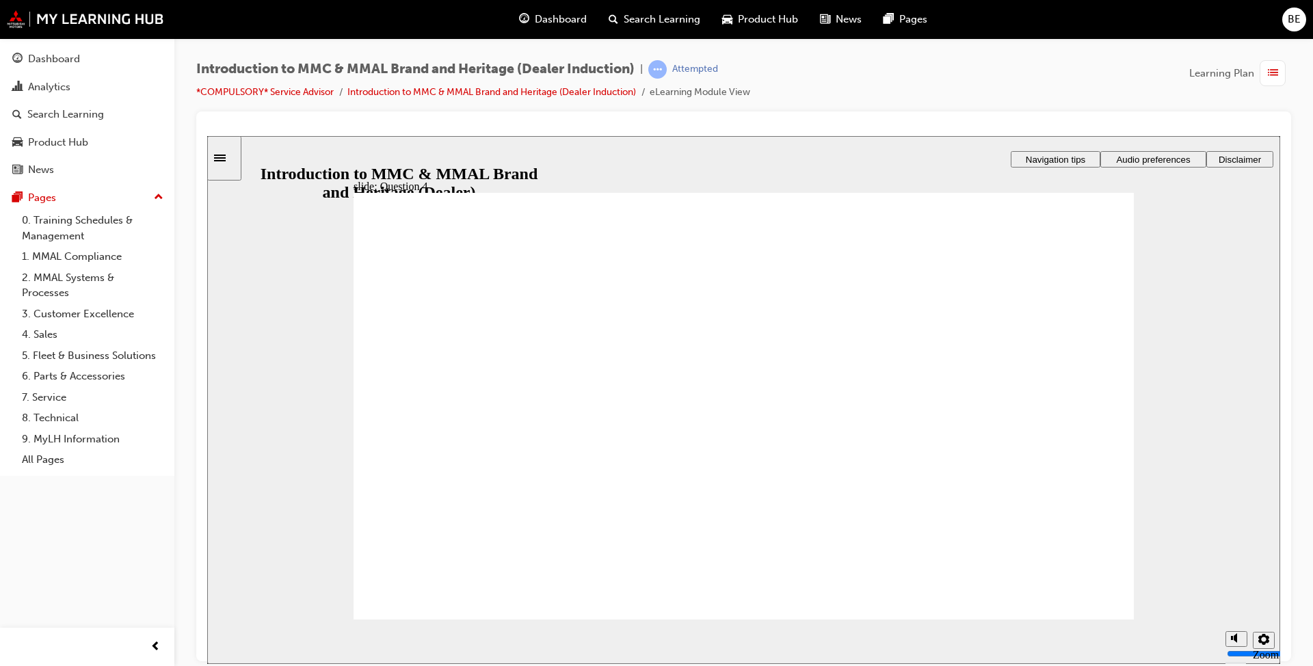
radio input "true"
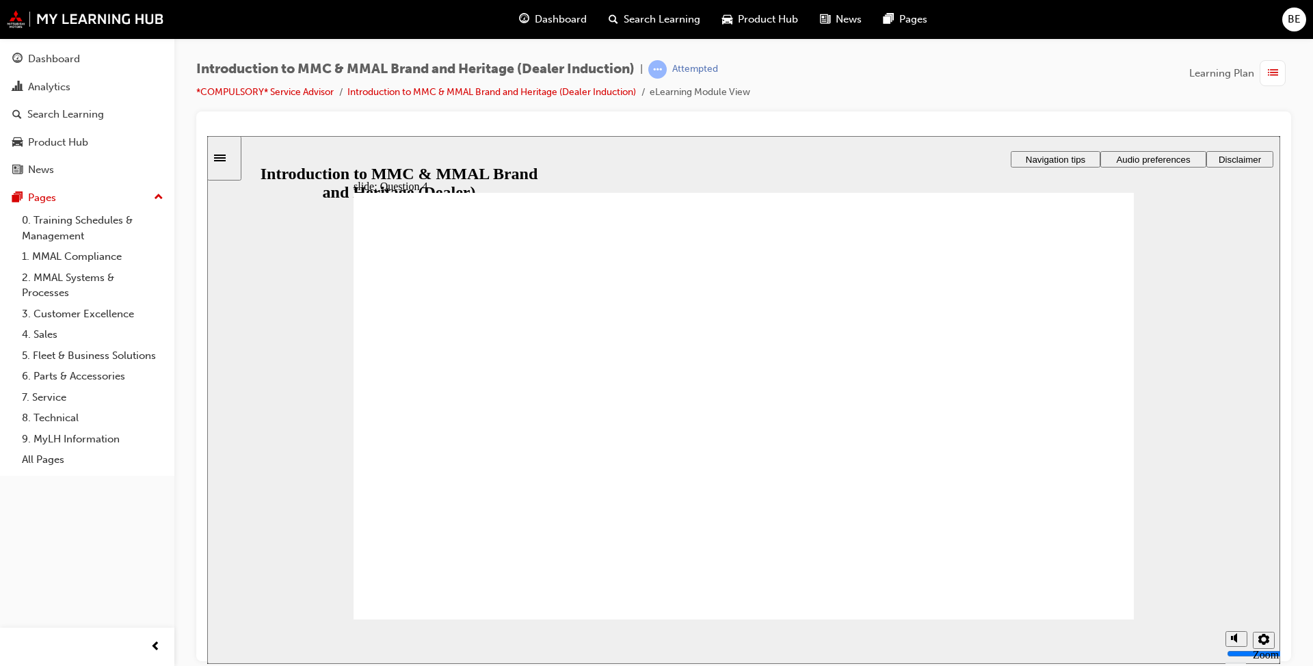
checkbox input "true"
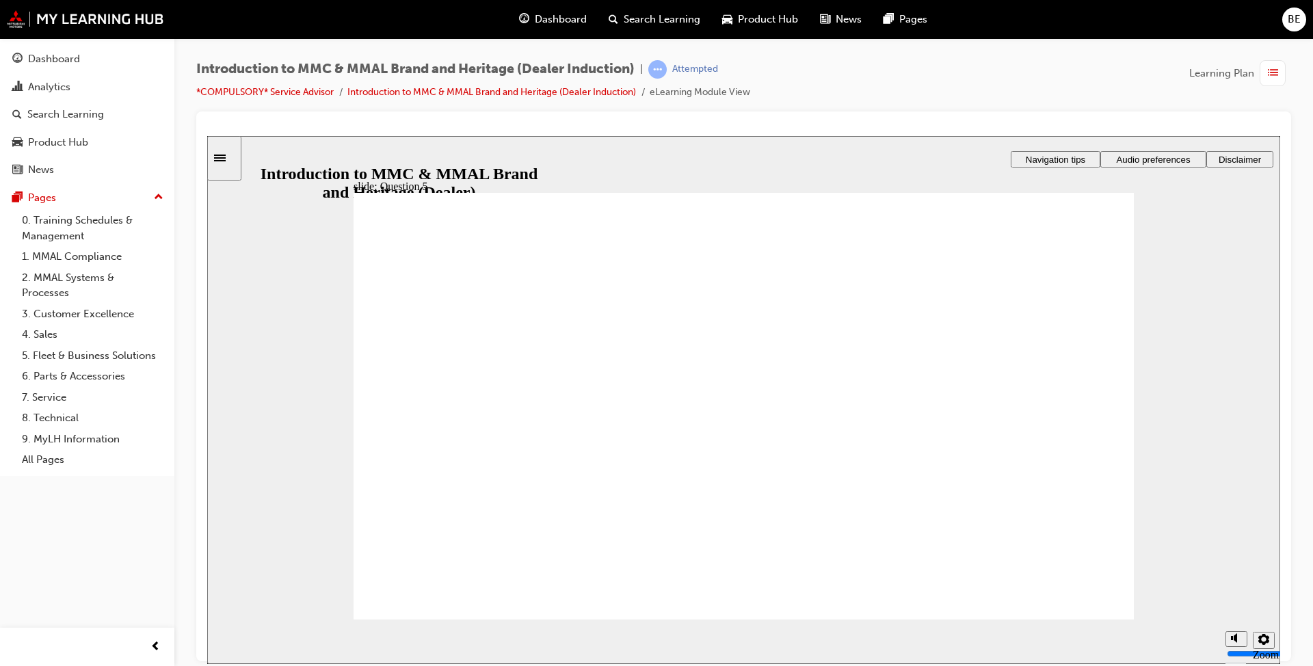
checkbox input "true"
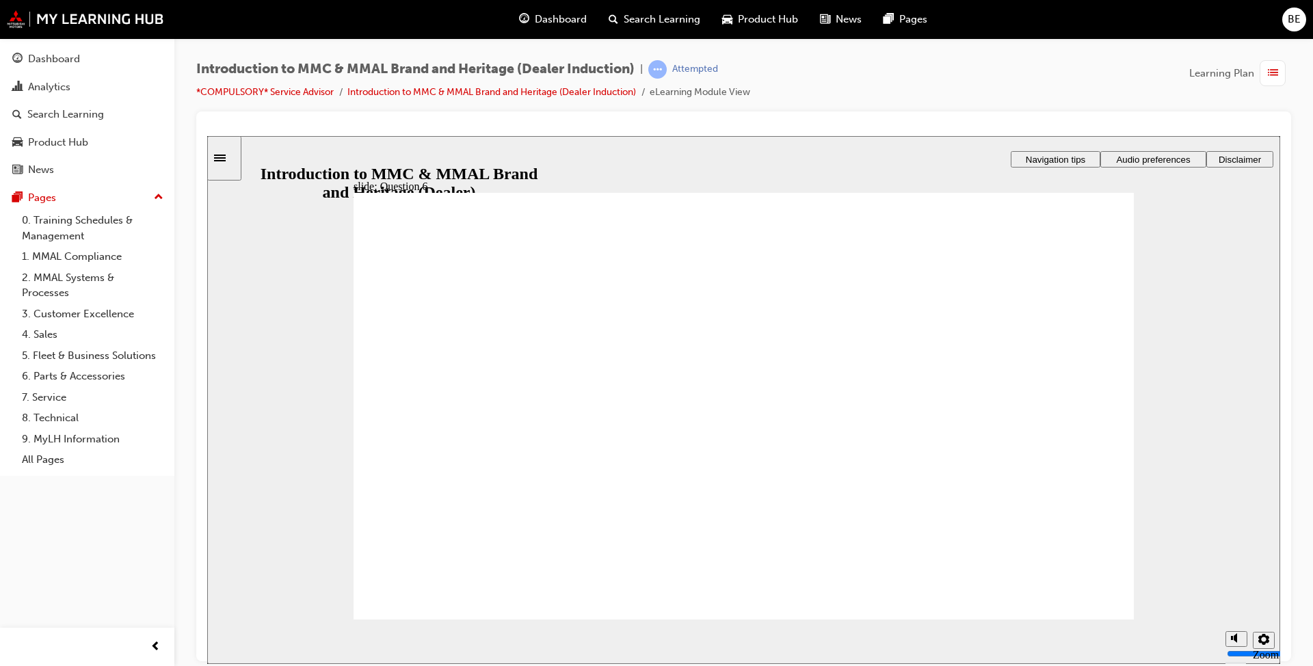
radio input "true"
click at [235, 153] on icon "Sidebar Toggle" at bounding box center [224, 157] width 21 height 8
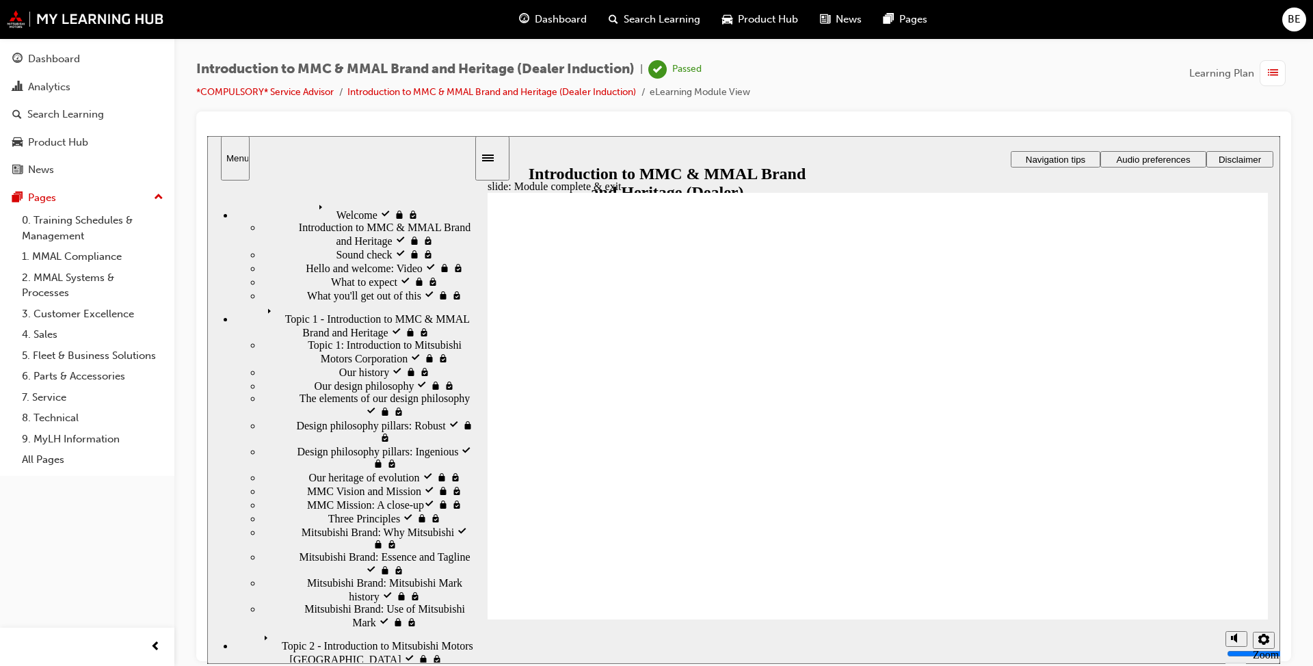
click at [82, 120] on div "Search Learning" at bounding box center [65, 115] width 77 height 16
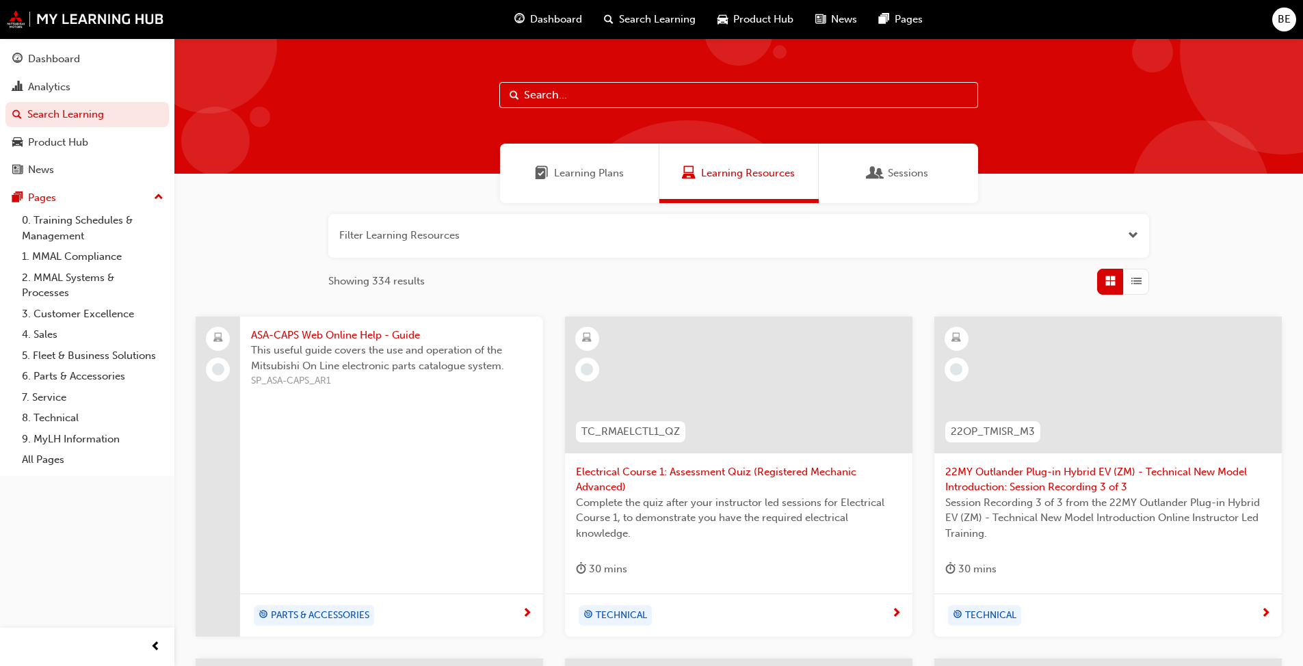
click at [562, 169] on span "Learning Plans" at bounding box center [589, 174] width 70 height 16
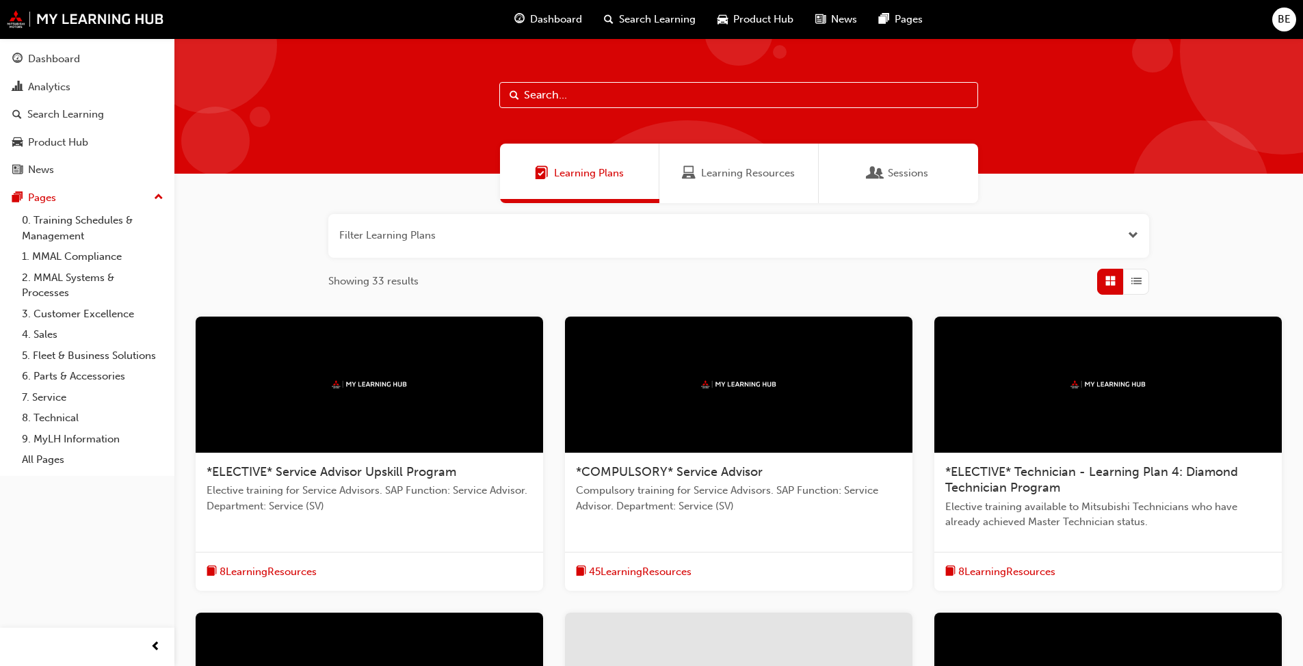
click at [895, 157] on div "Sessions" at bounding box center [898, 174] width 159 height 60
